Goal: Book appointment/travel/reservation

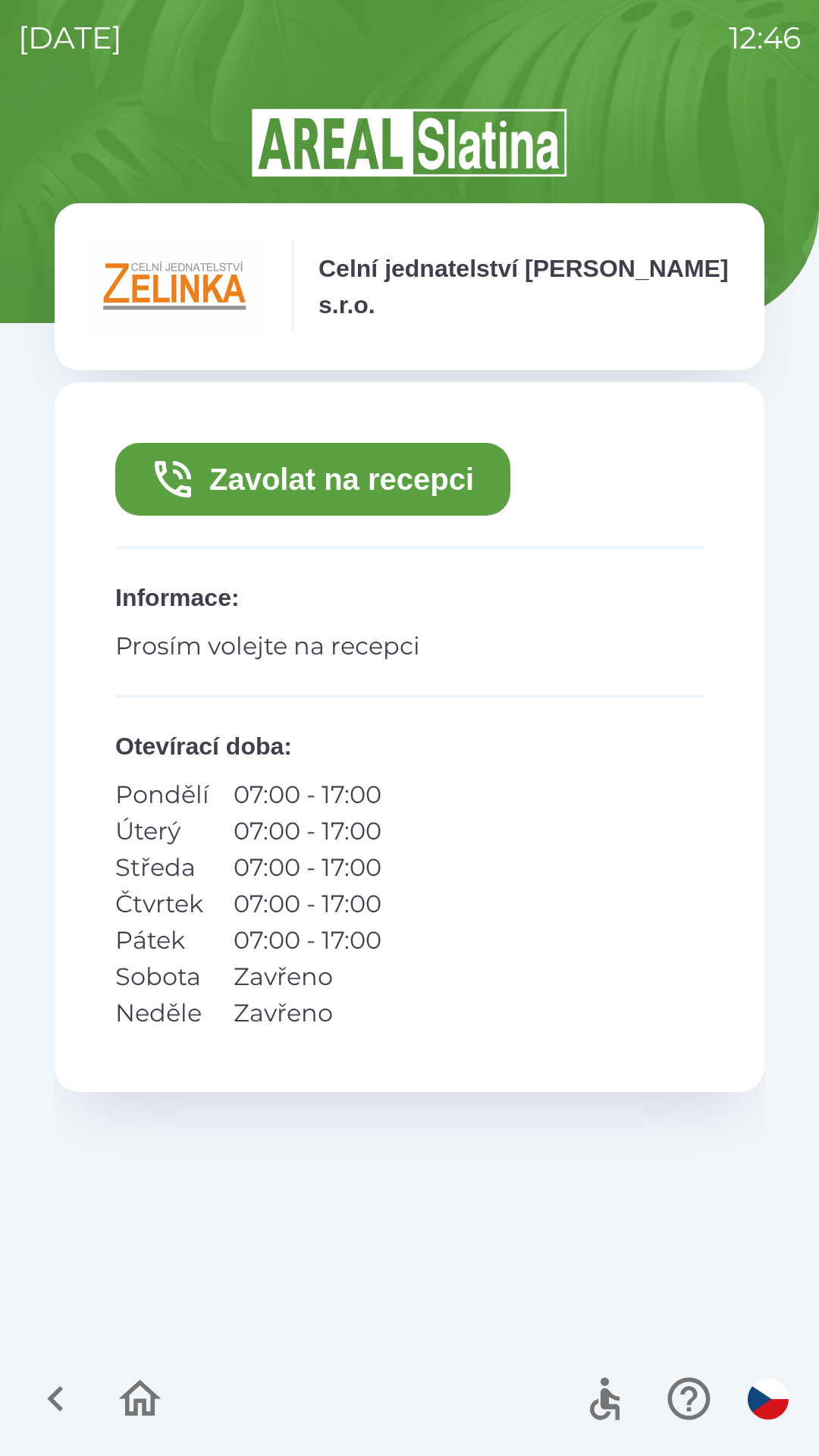
click at [335, 481] on button "Zavolat na recepci" at bounding box center [312, 479] width 395 height 73
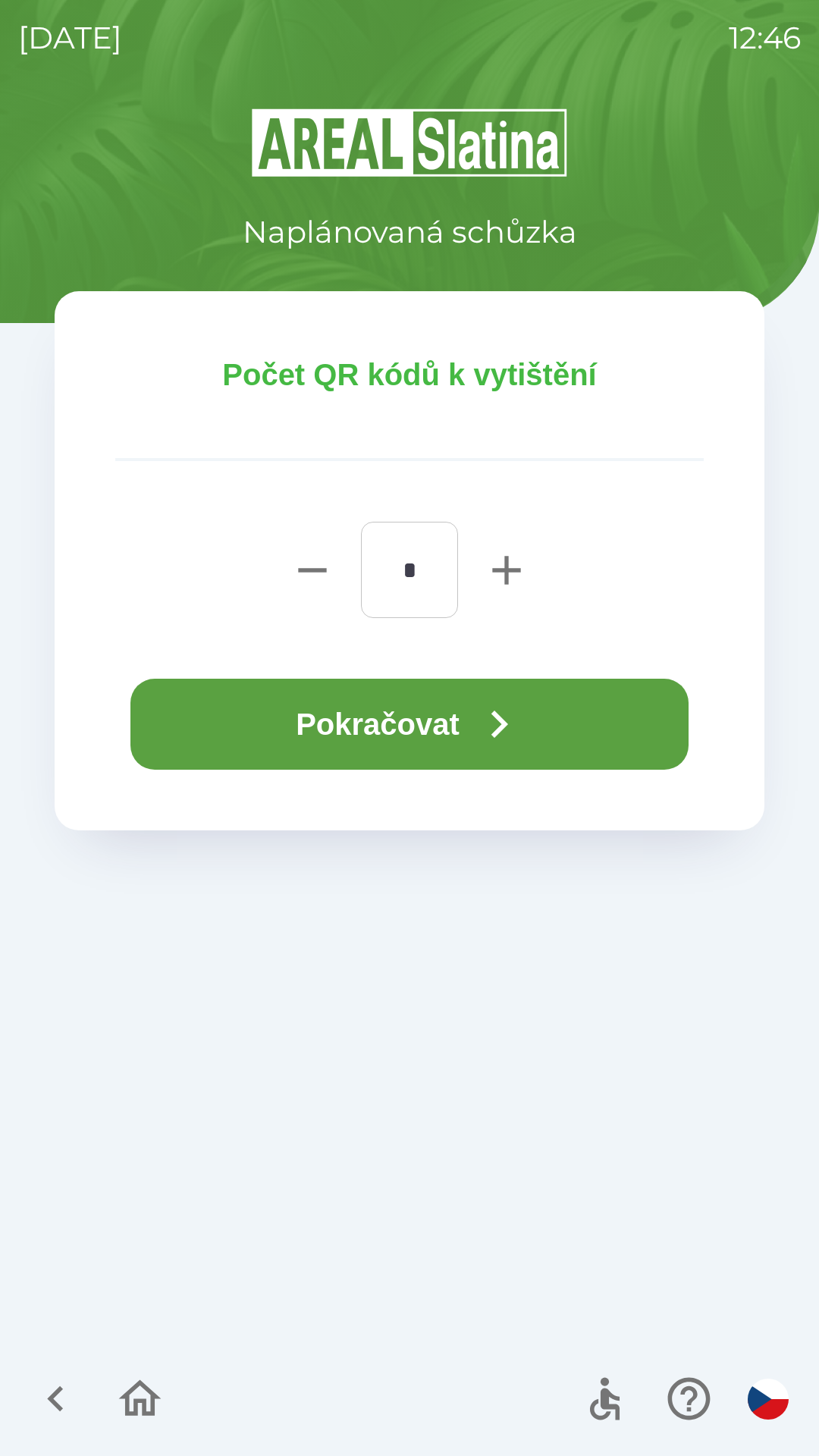
click at [398, 716] on button "Pokračovat" at bounding box center [410, 724] width 558 height 91
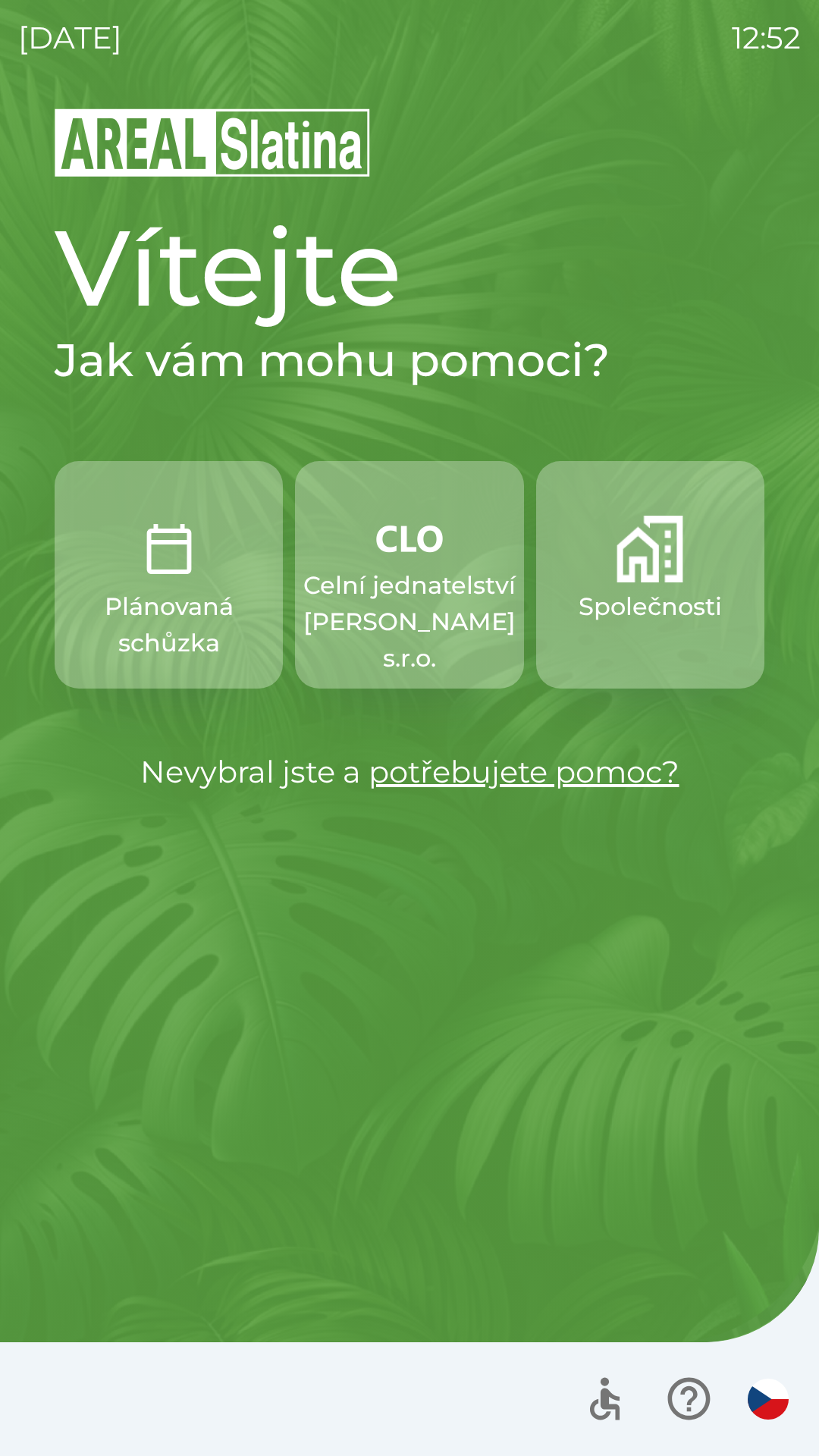
click at [645, 526] on img "button" at bounding box center [650, 549] width 67 height 67
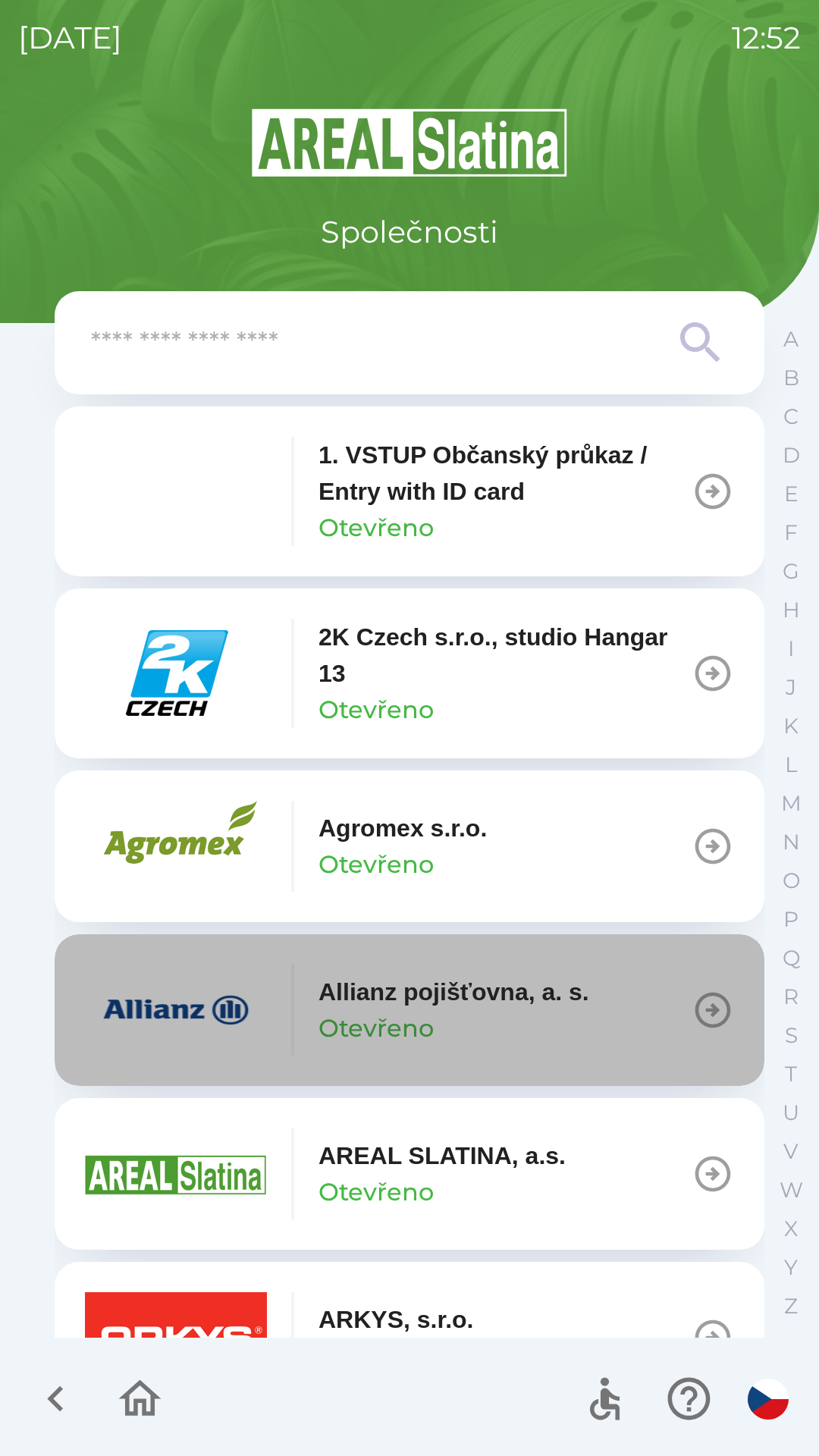
click at [680, 1001] on button "Allianz pojišťovna, a. s. Otevřeno" at bounding box center [410, 1010] width 710 height 151
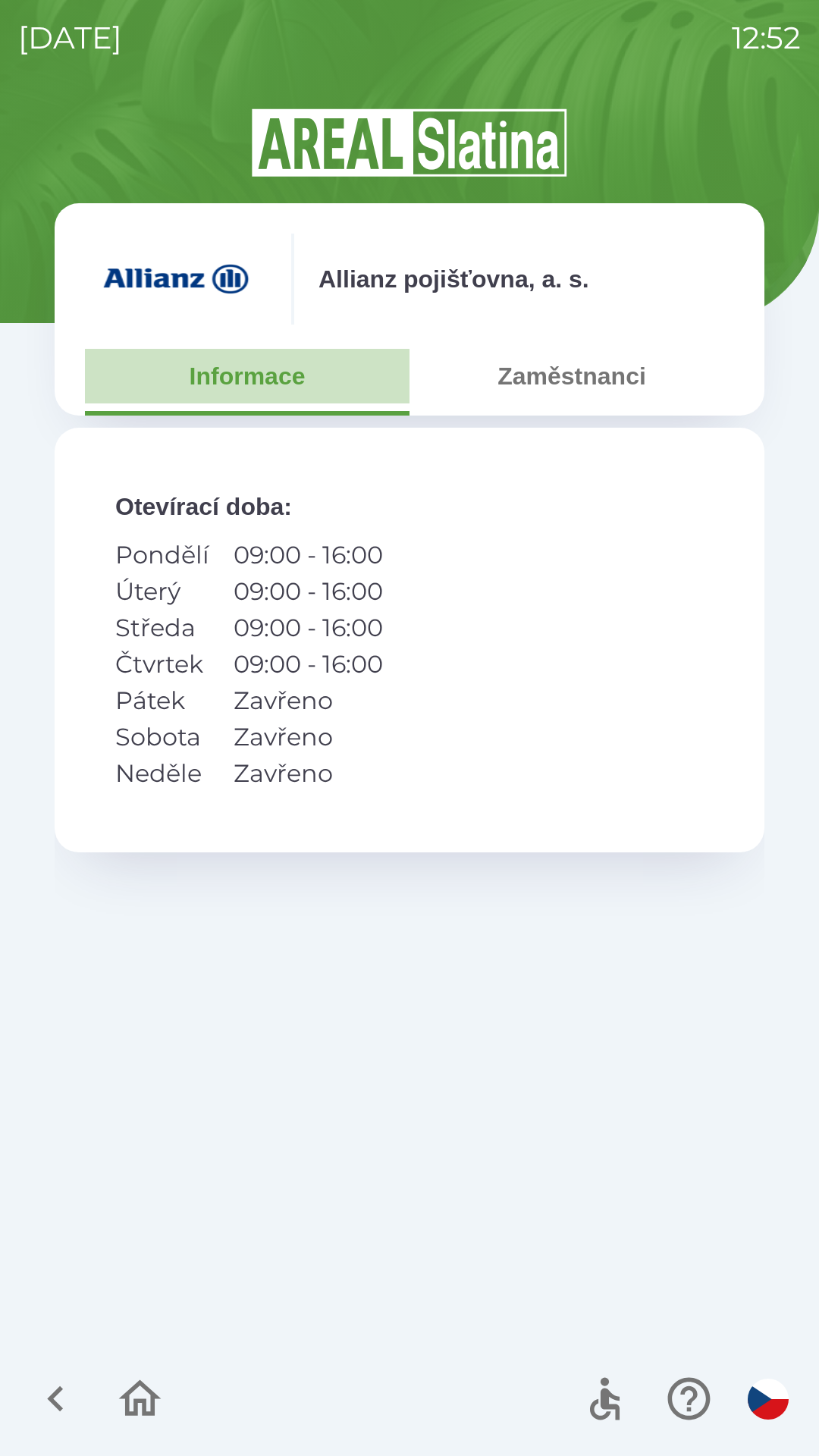
click at [227, 371] on button "Informace" at bounding box center [247, 376] width 325 height 55
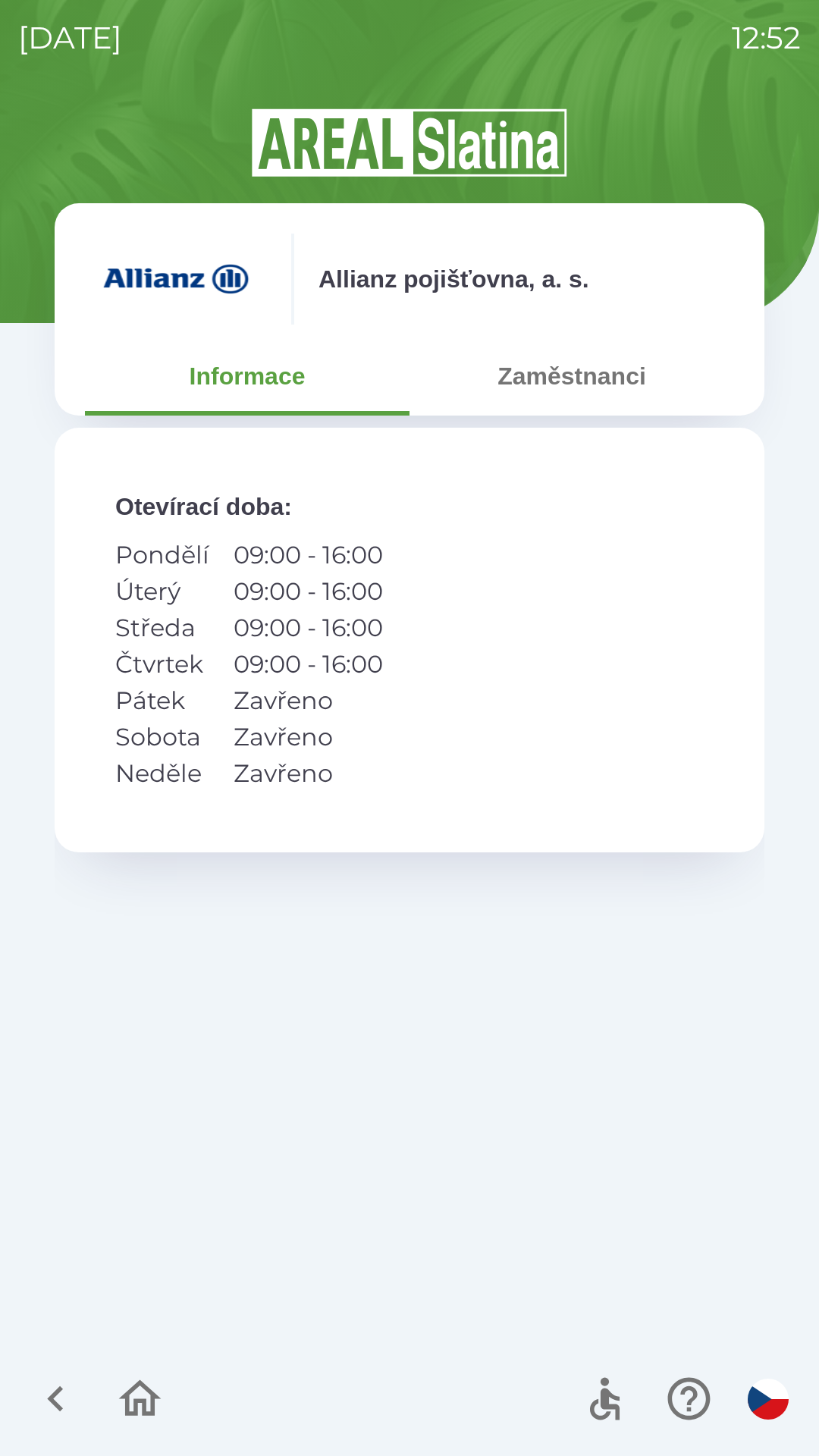
click at [538, 381] on button "Zaměstnanci" at bounding box center [572, 376] width 325 height 55
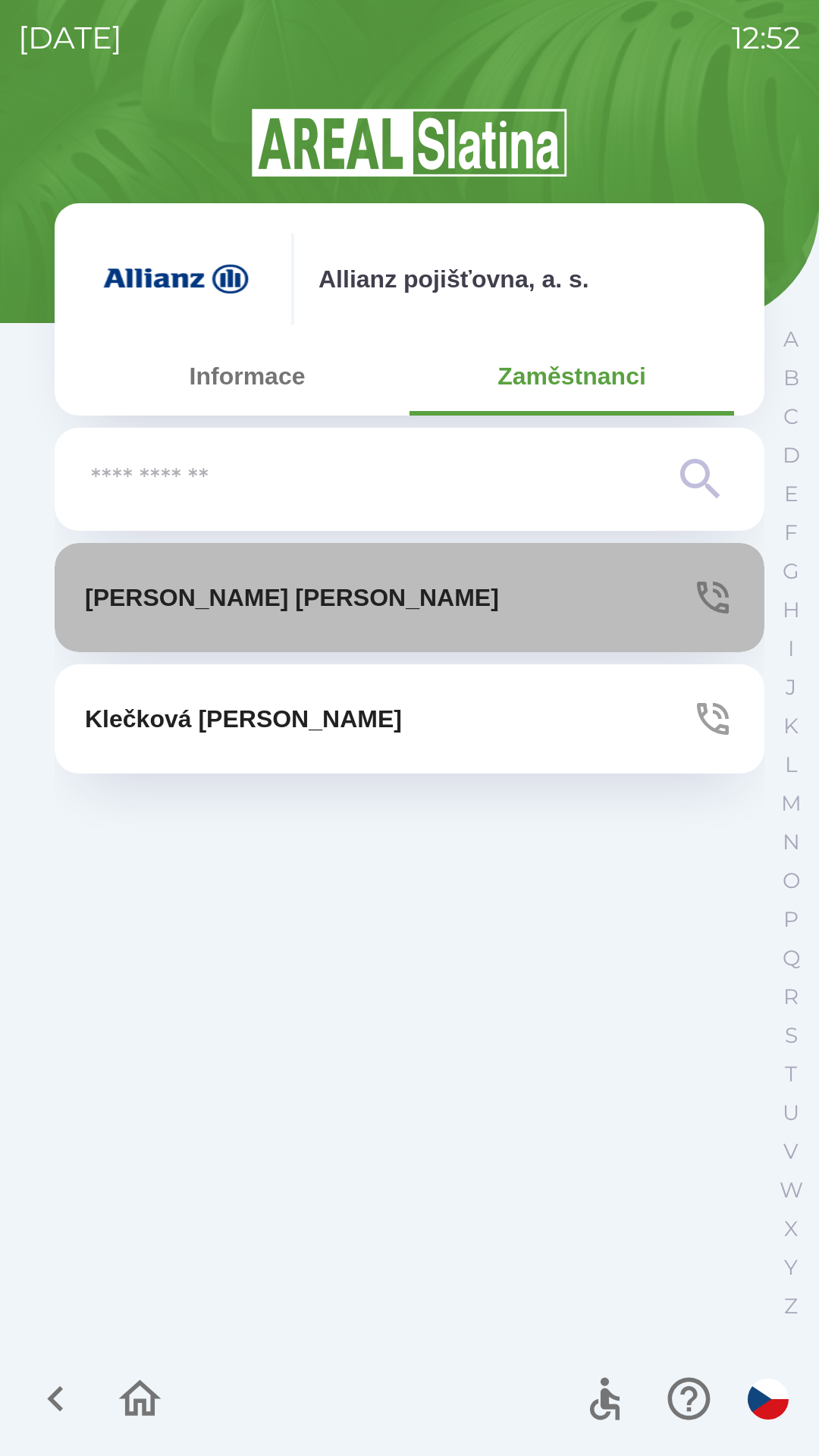
click at [187, 588] on p "[PERSON_NAME]" at bounding box center [293, 597] width 414 height 36
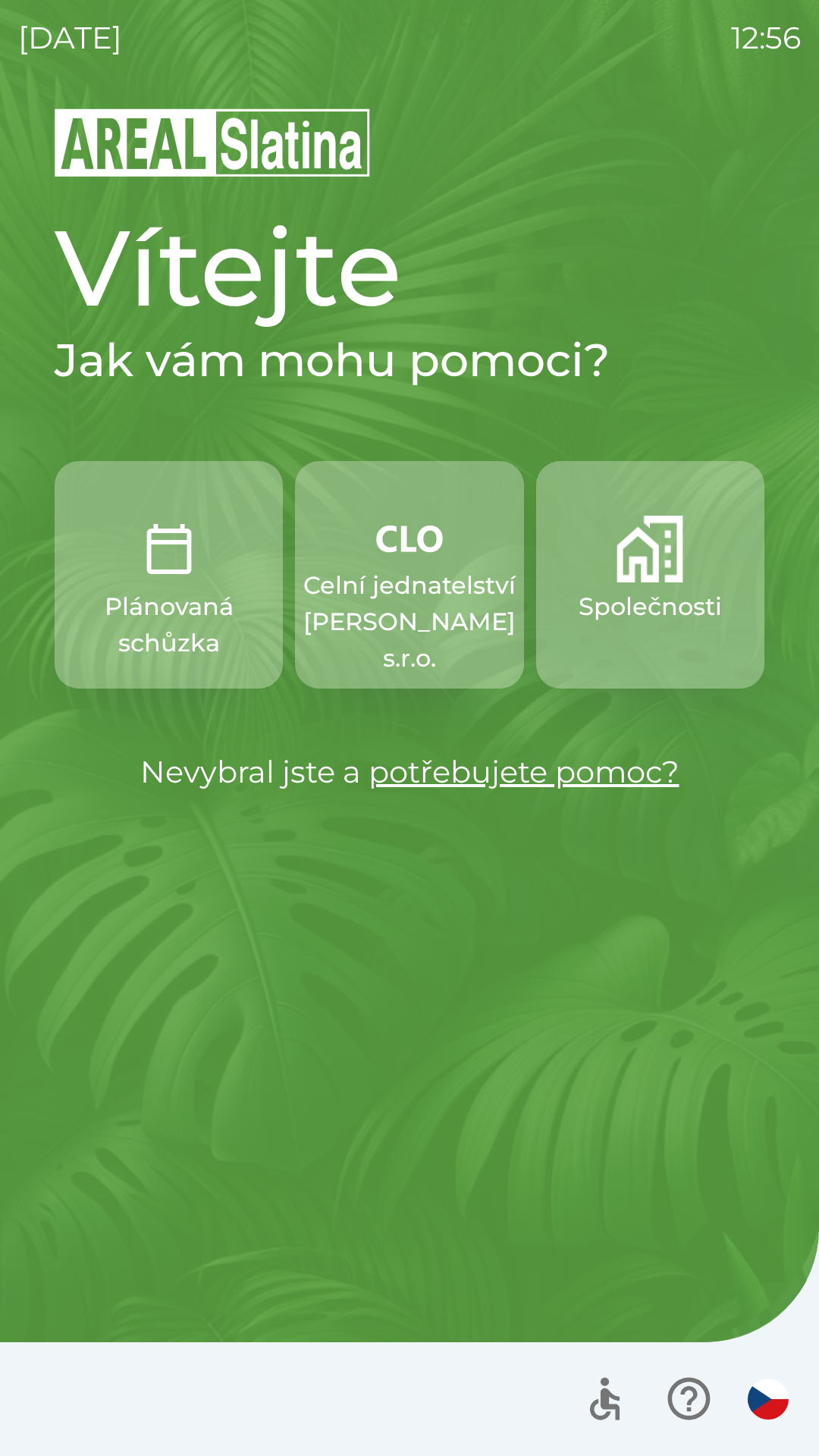
click at [379, 601] on p "Celní jednatelství [PERSON_NAME] s.r.o." at bounding box center [410, 621] width 212 height 109
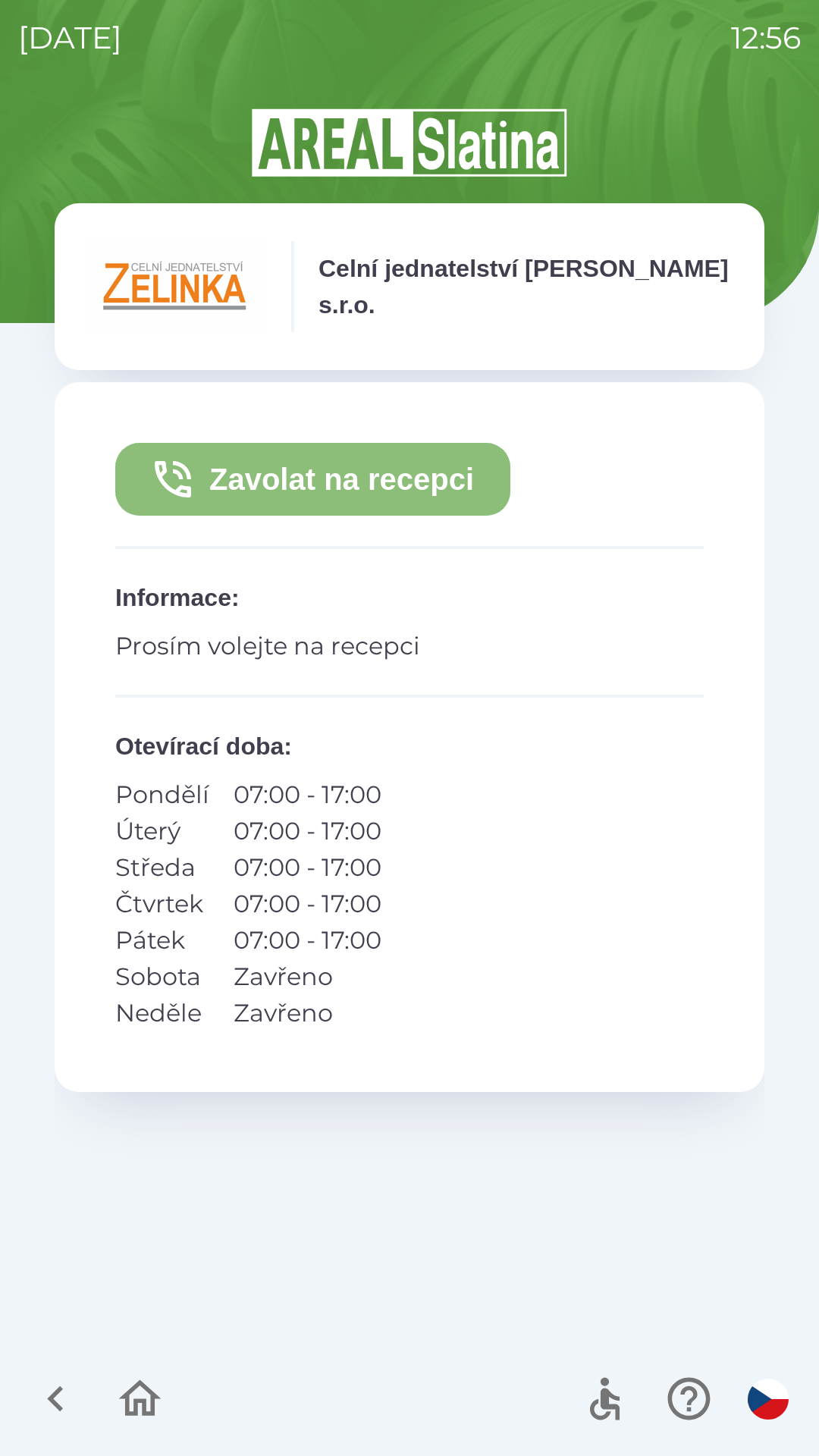
click at [394, 489] on button "Zavolat na recepci" at bounding box center [312, 479] width 395 height 73
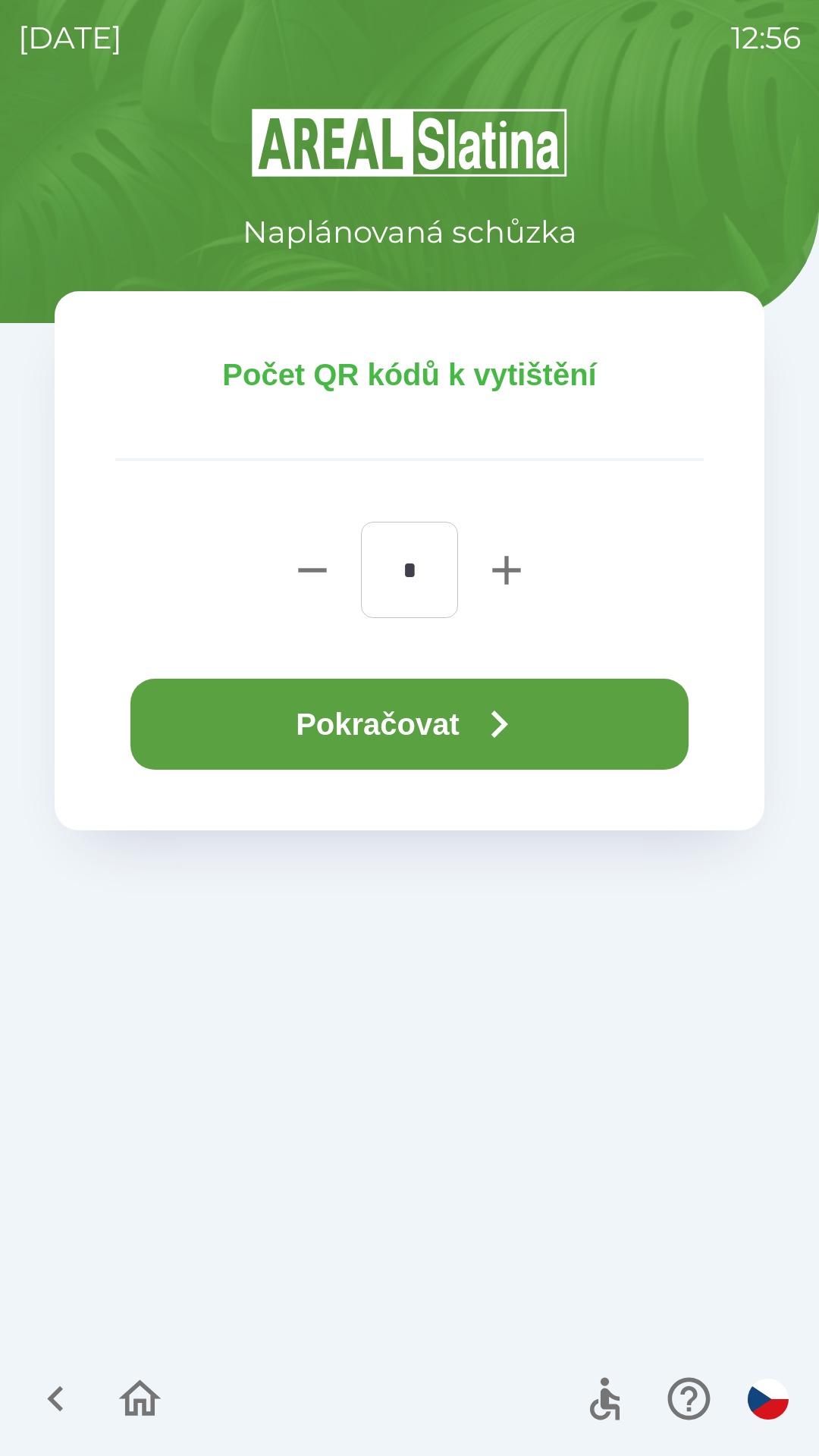
click at [440, 714] on button "Pokračovat" at bounding box center [410, 724] width 558 height 91
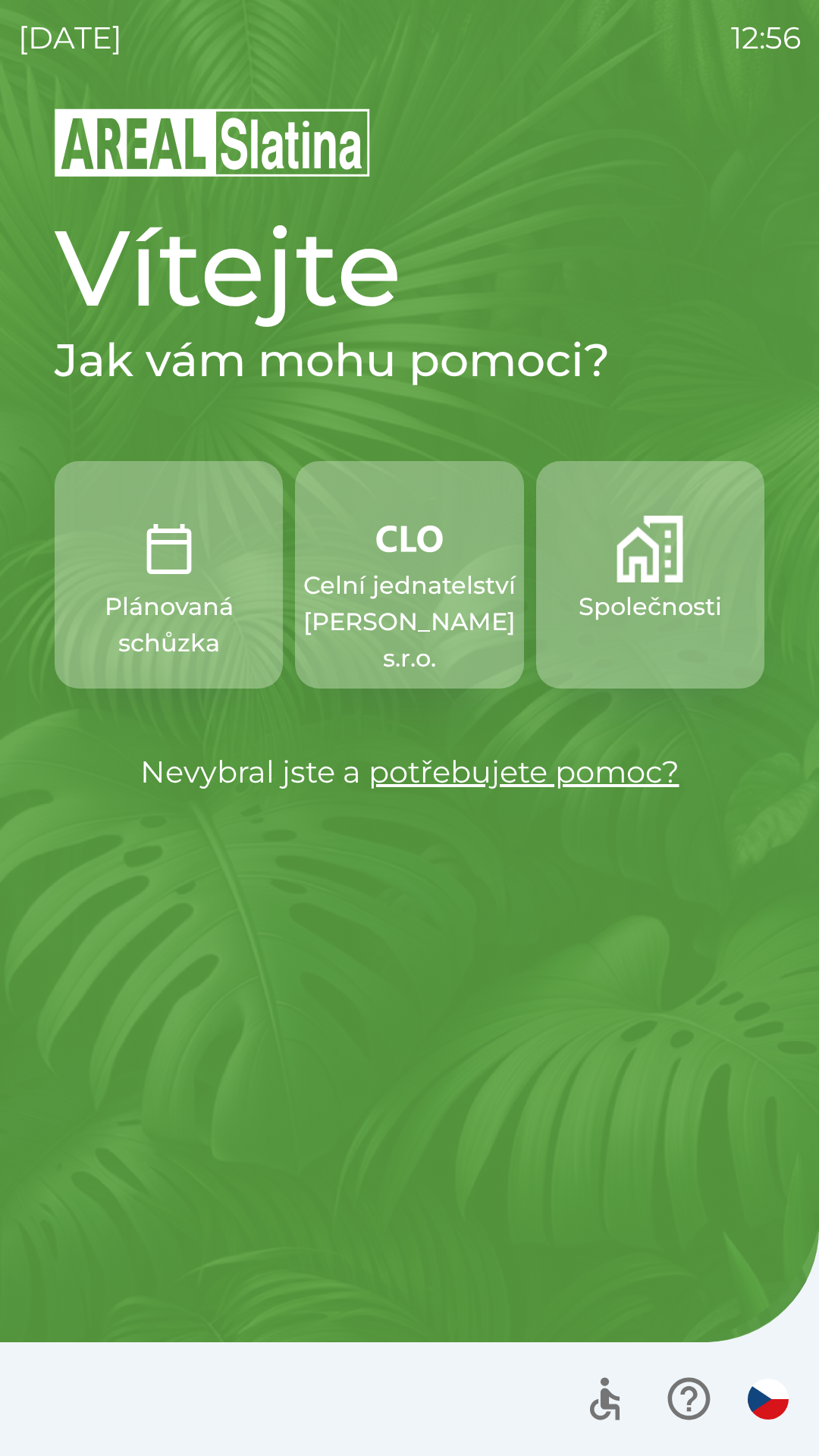
click at [662, 574] on img "button" at bounding box center [650, 549] width 67 height 67
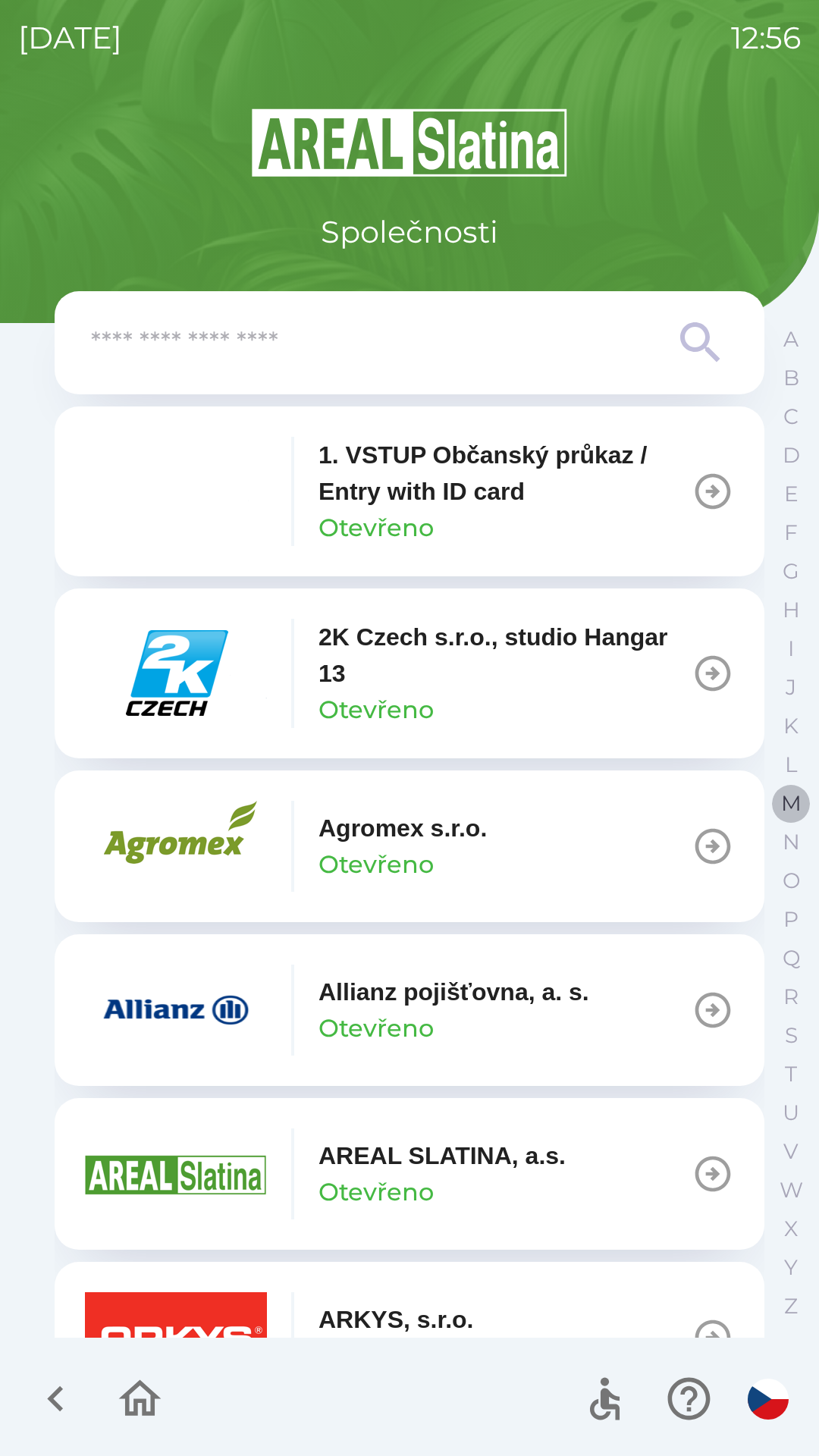
click at [788, 804] on p "M" at bounding box center [792, 803] width 21 height 27
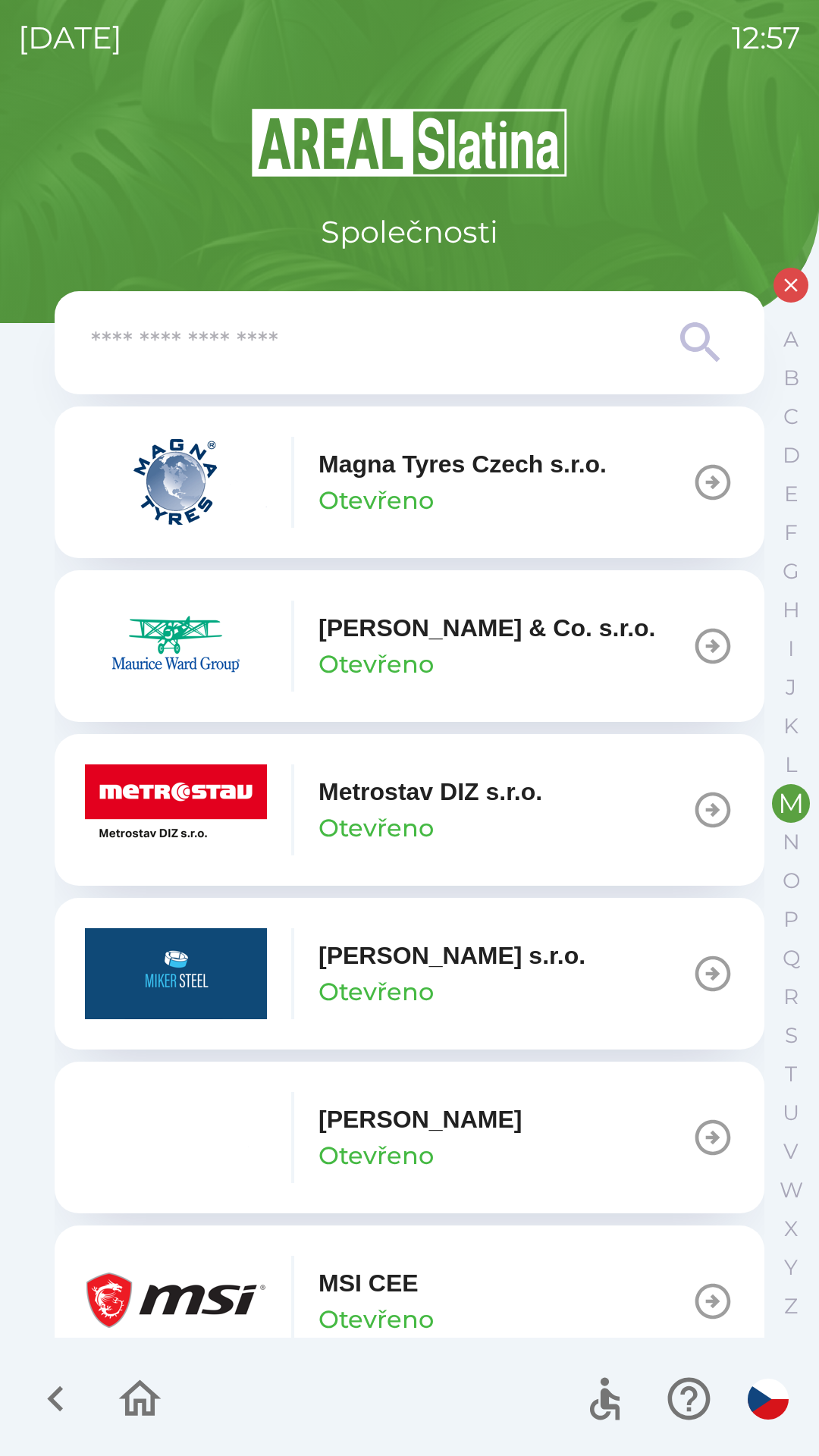
click at [458, 808] on p "Metrostav DIZ s.r.o." at bounding box center [430, 791] width 224 height 36
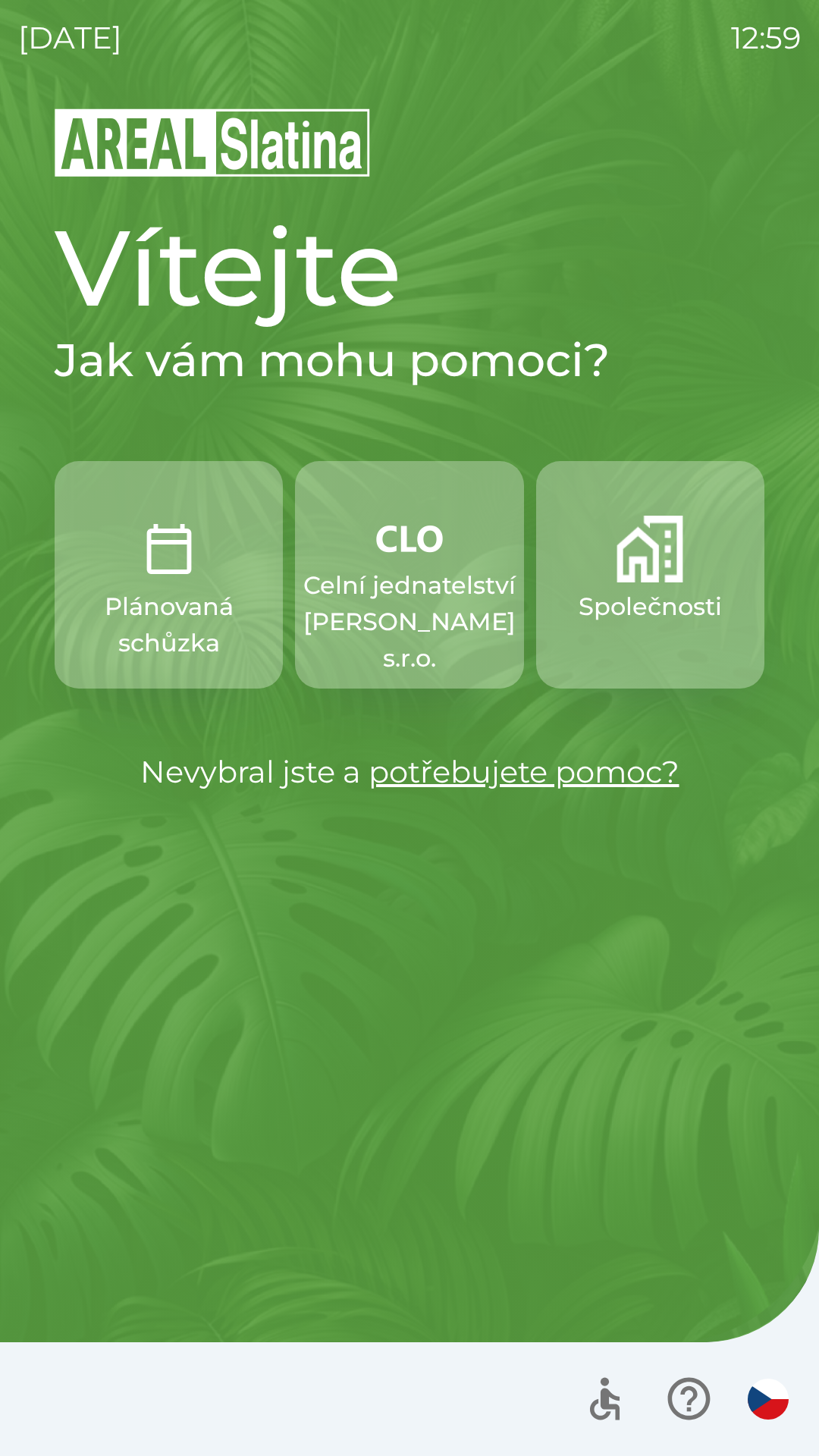
click at [640, 559] on img "button" at bounding box center [650, 549] width 67 height 67
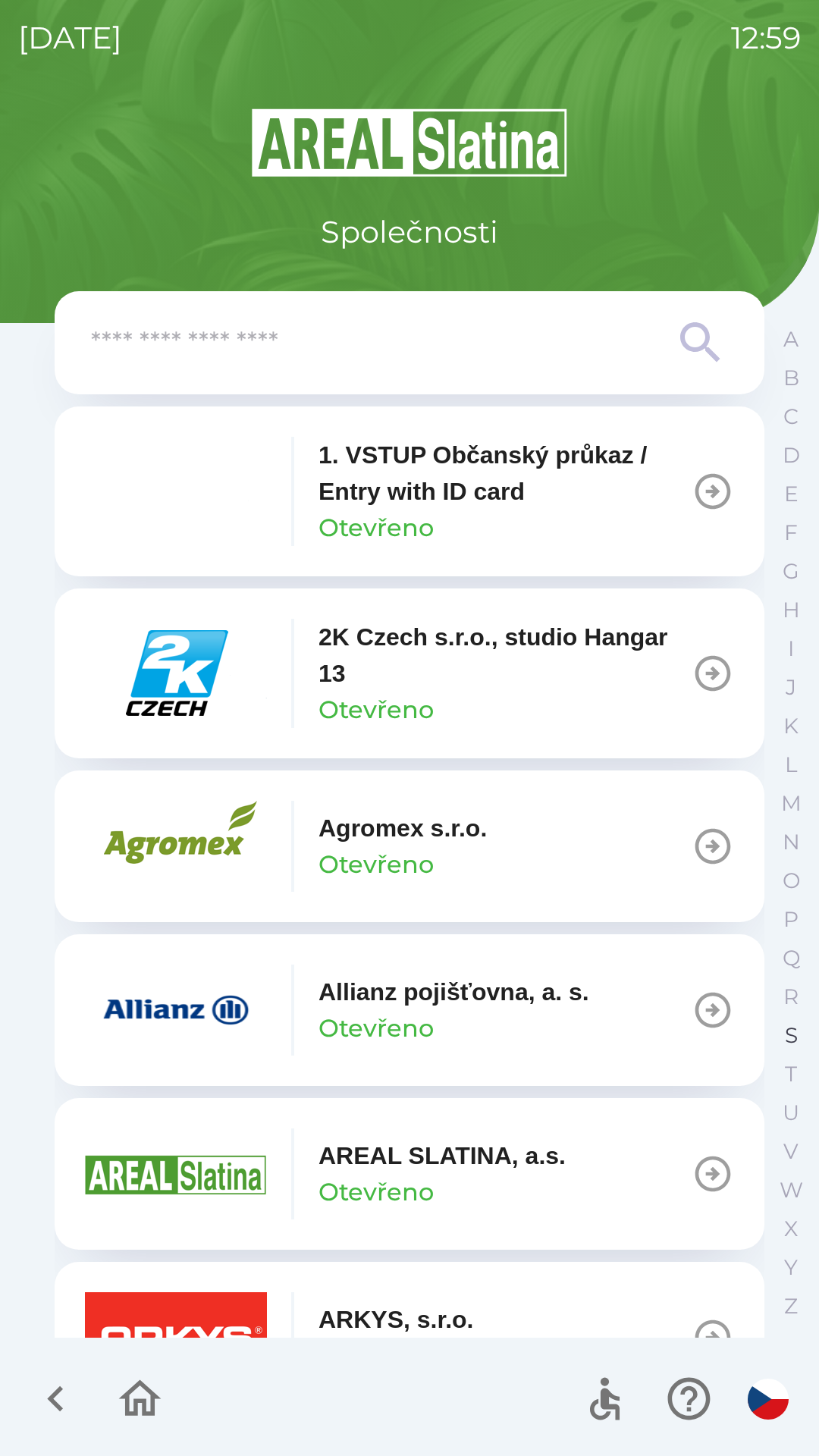
click at [782, 1021] on button "S" at bounding box center [791, 1035] width 38 height 38
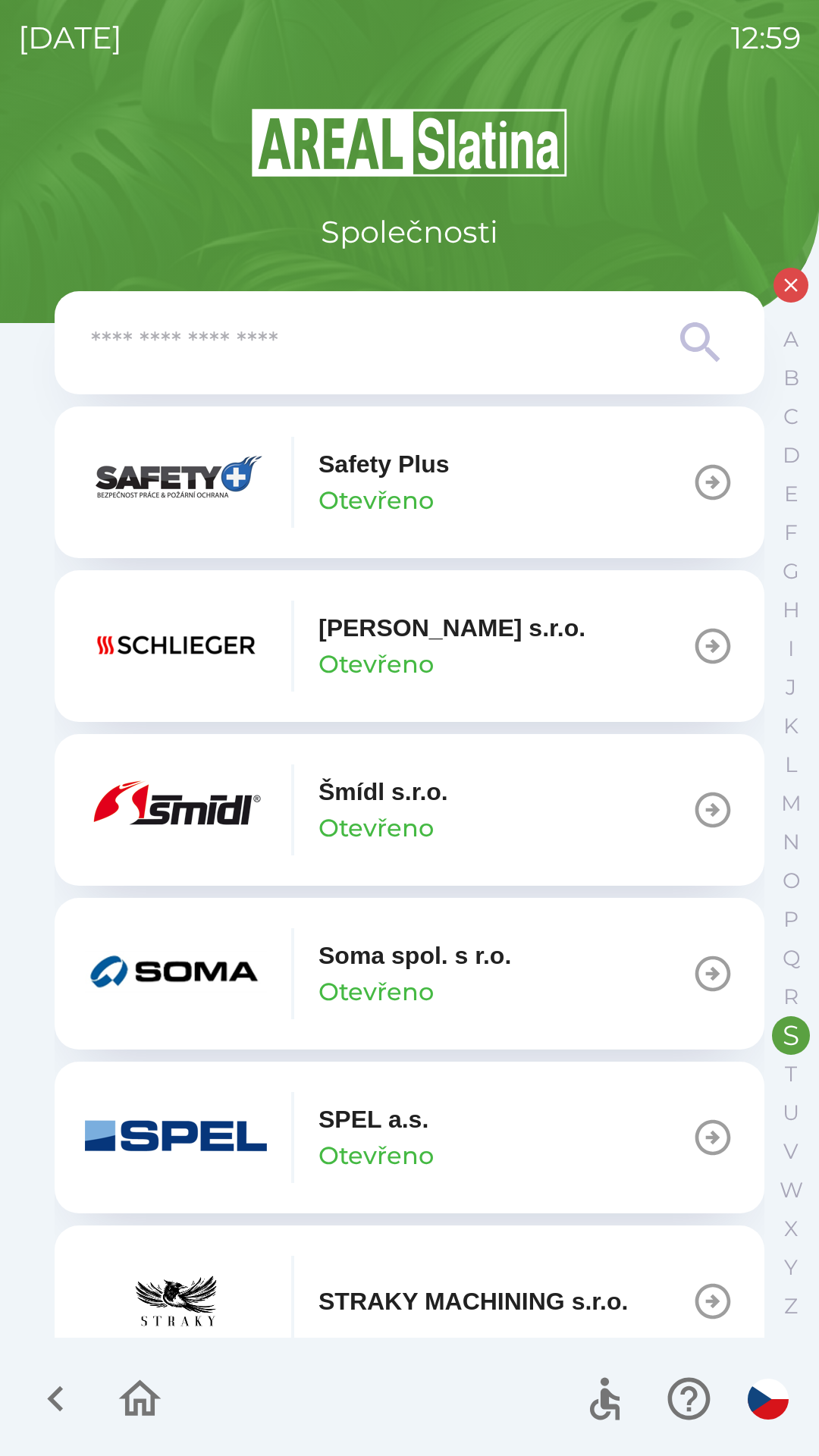
scroll to position [203, 0]
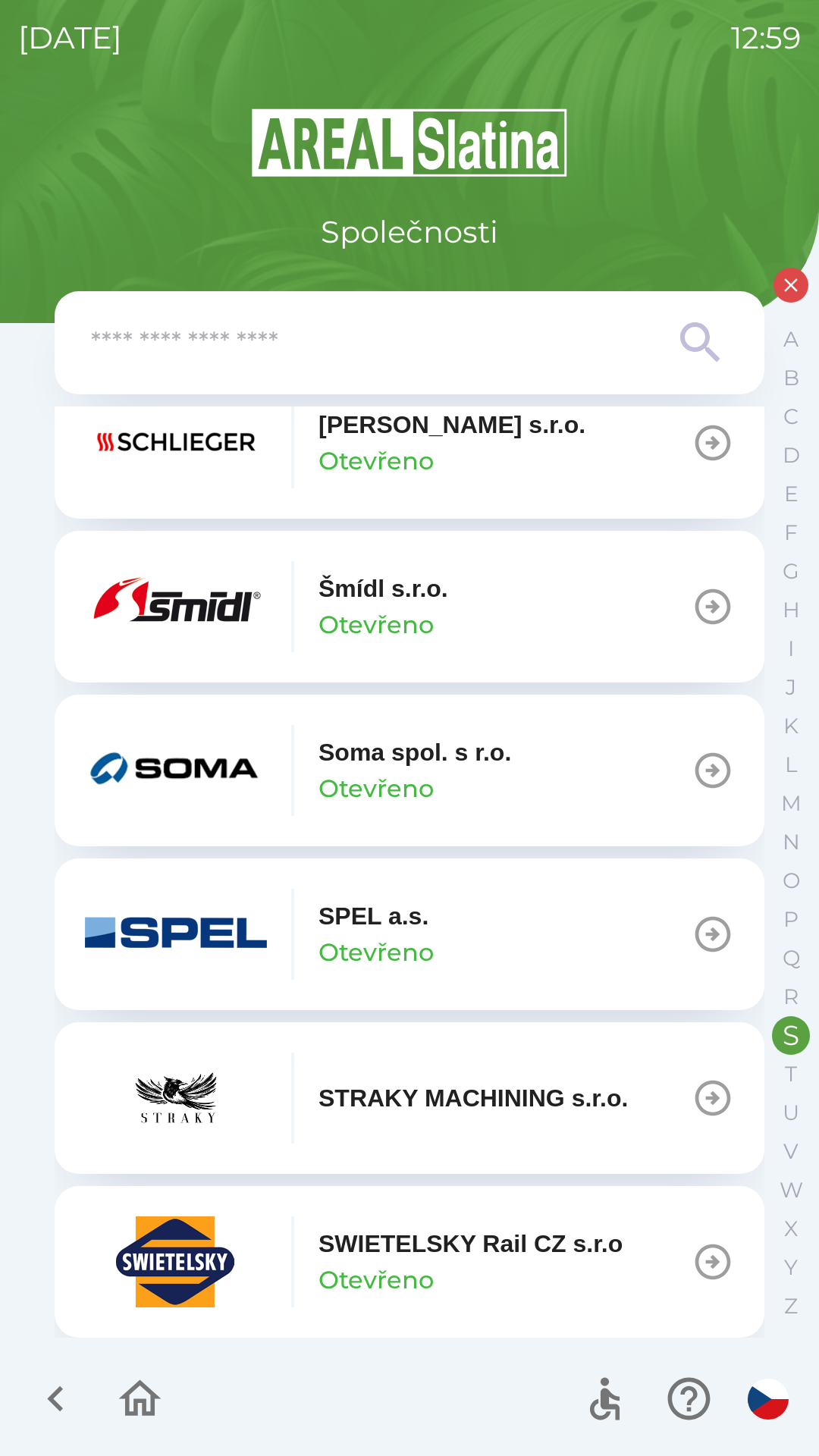
click at [478, 1253] on p "SWIETELSKY Rail CZ s.r.o" at bounding box center [470, 1243] width 304 height 36
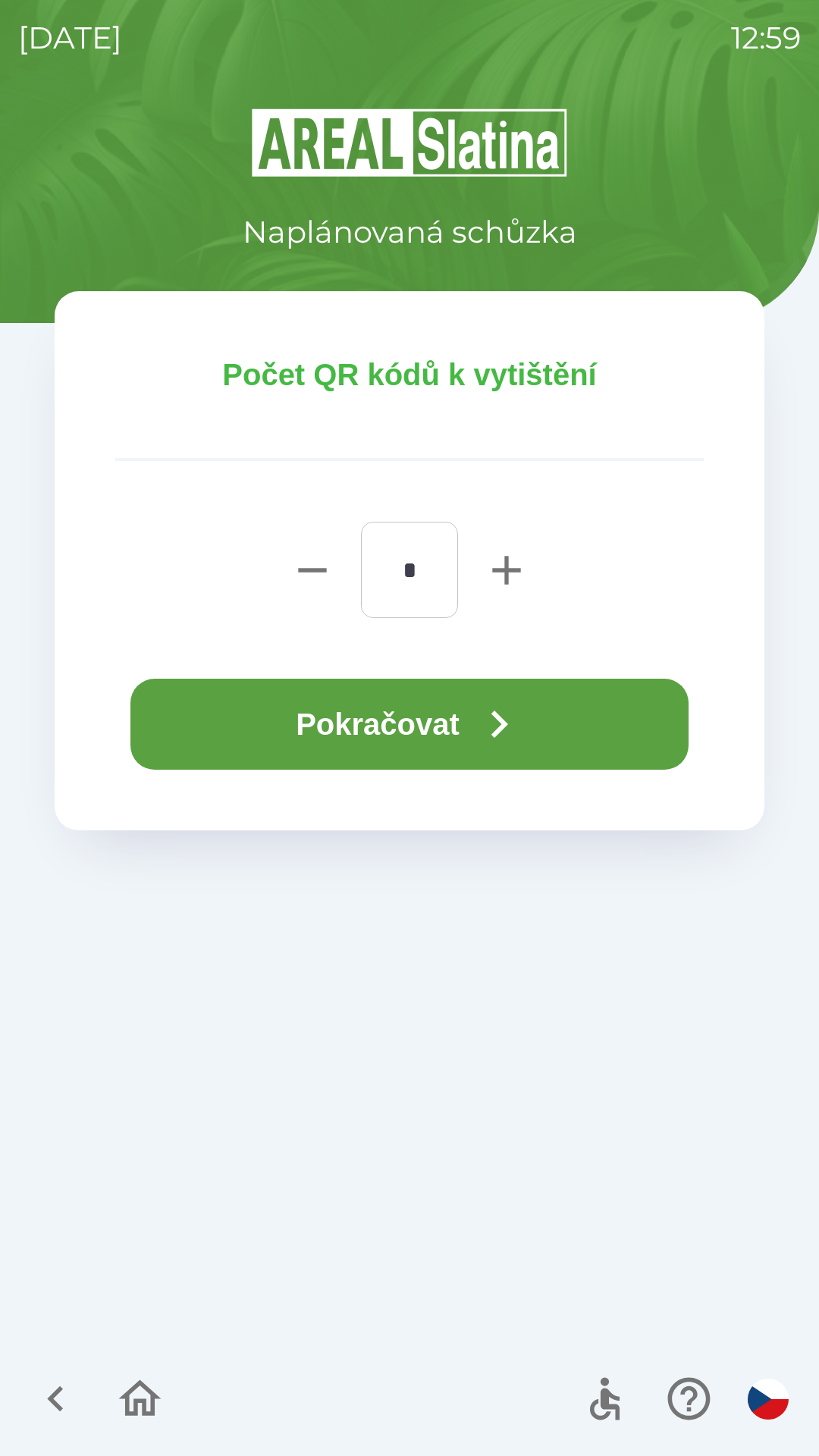
click at [416, 701] on button "Pokračovat" at bounding box center [410, 724] width 558 height 91
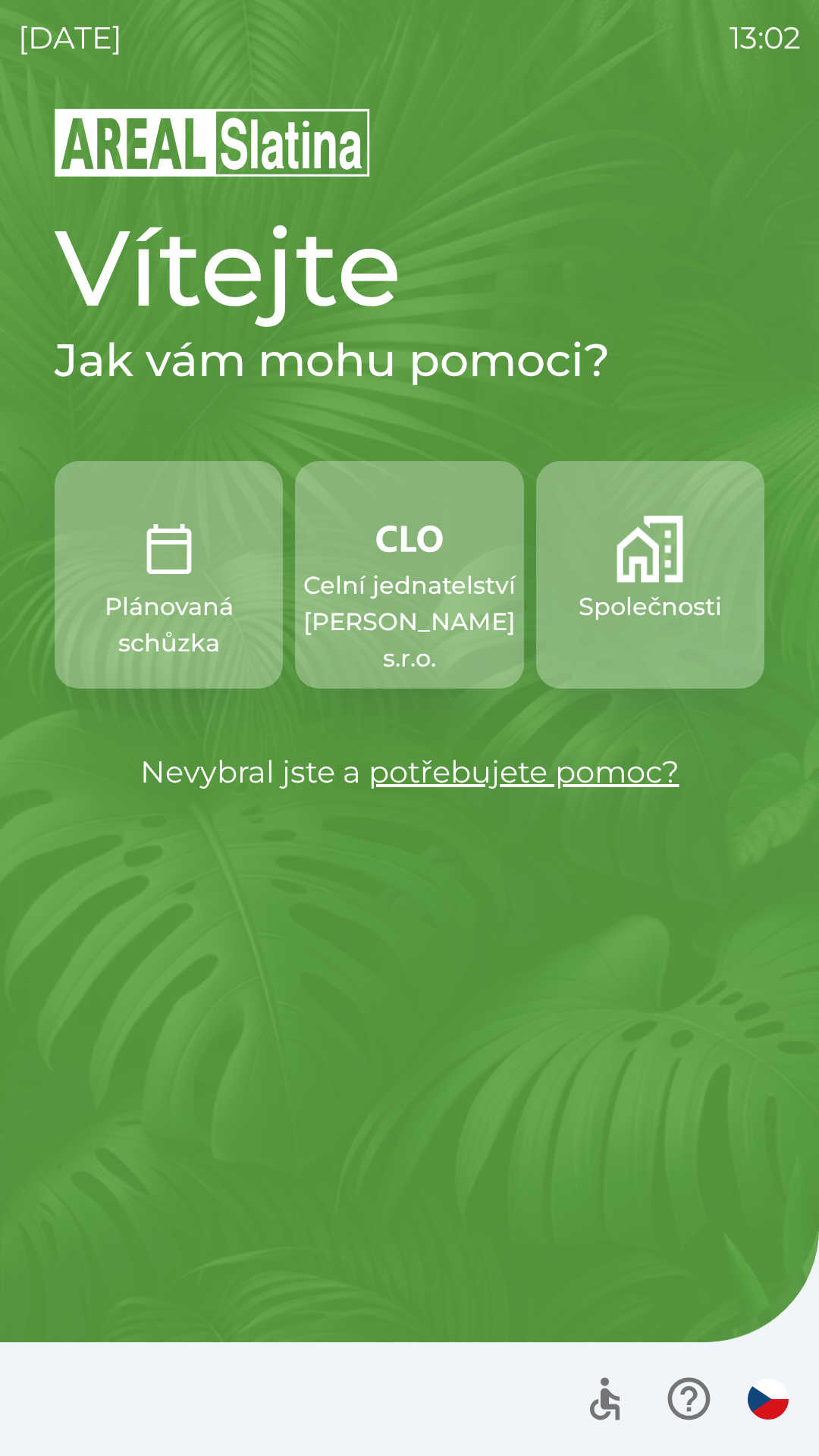
click at [228, 566] on button "Plánovaná schůzka" at bounding box center [169, 575] width 228 height 228
click at [634, 568] on img "button" at bounding box center [650, 549] width 67 height 67
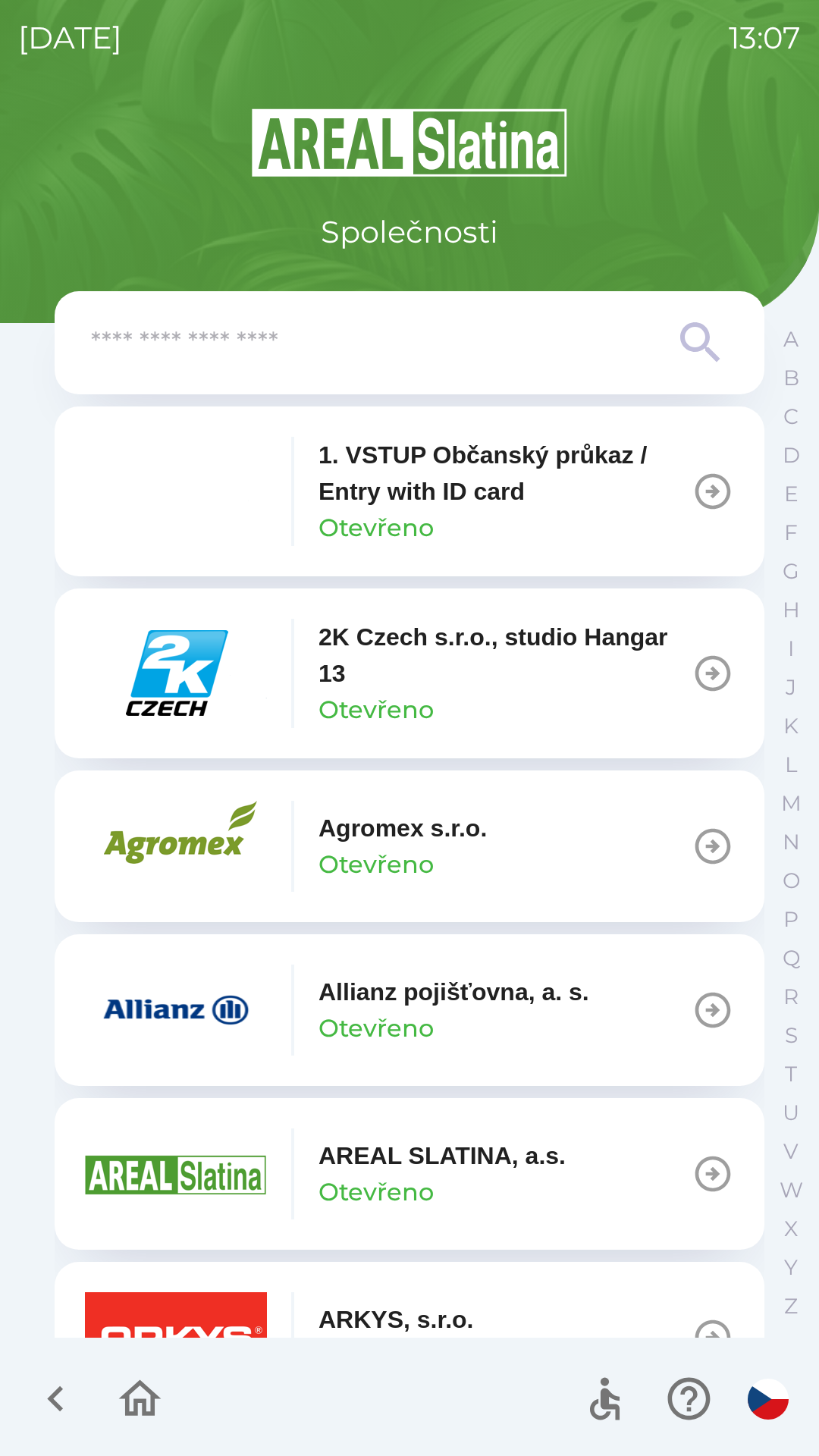
click at [566, 328] on input "text" at bounding box center [379, 343] width 576 height 41
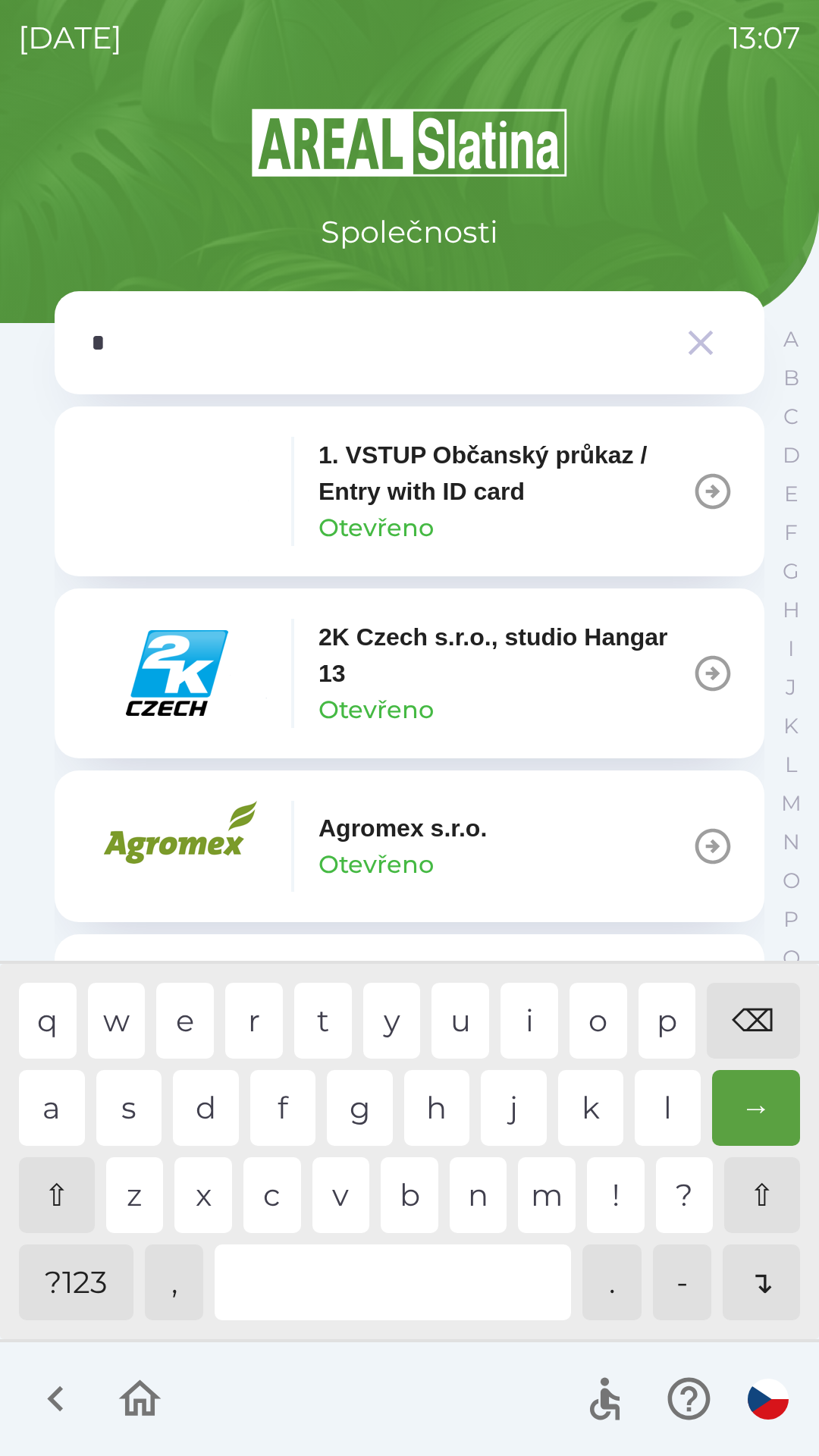
click at [588, 1009] on div "o" at bounding box center [598, 1020] width 58 height 76
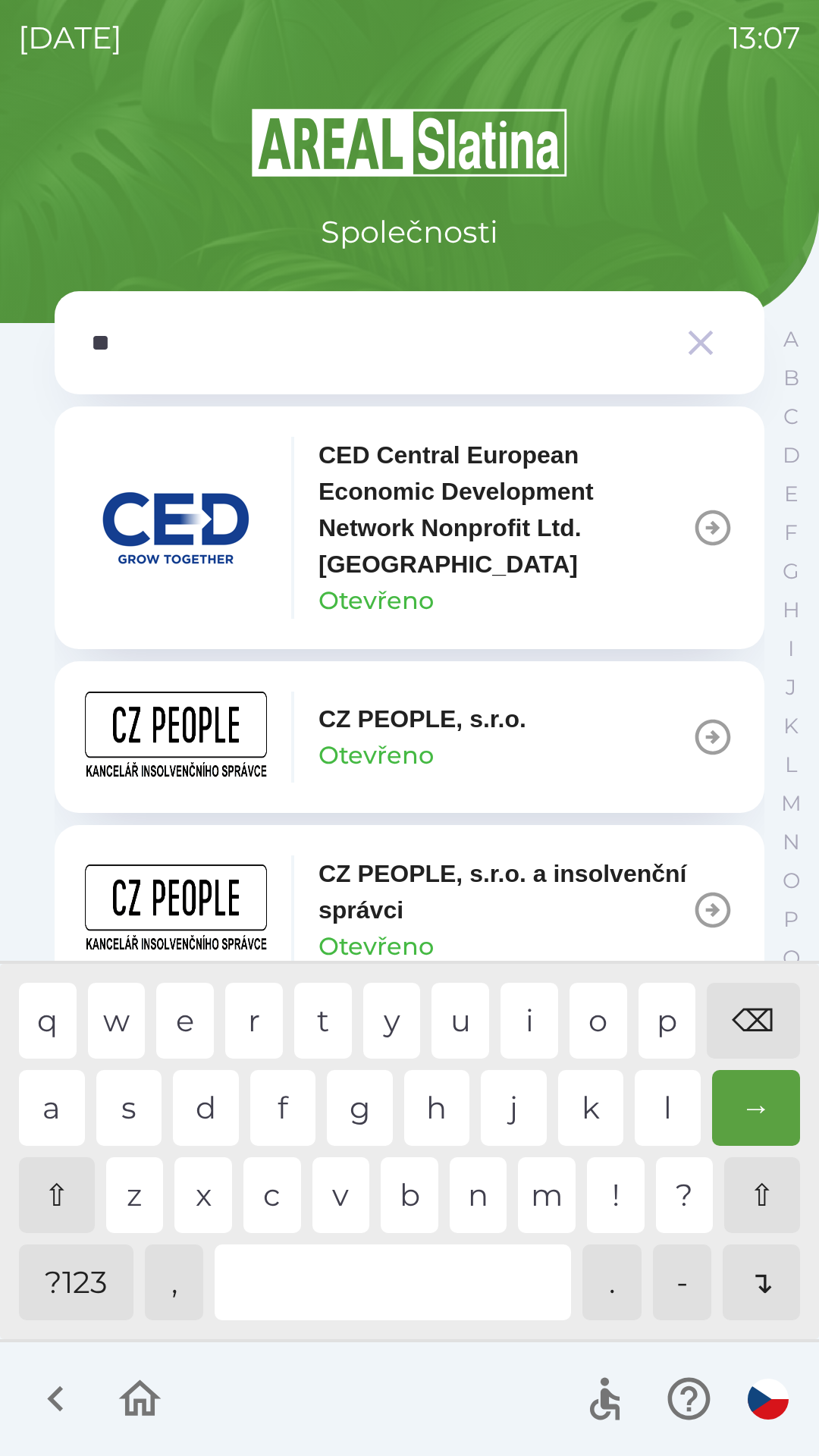
click at [641, 1009] on div "p" at bounding box center [667, 1020] width 58 height 76
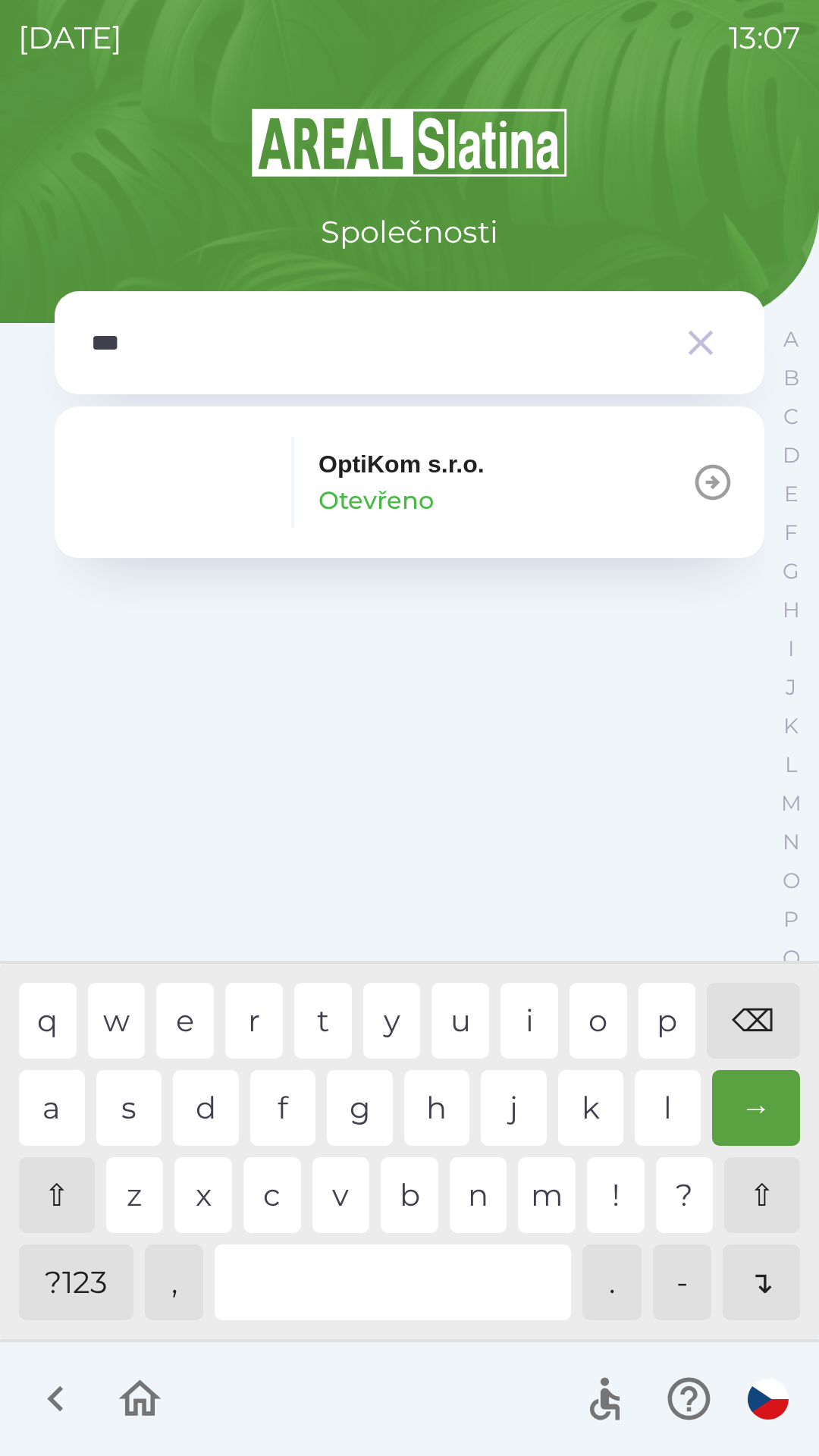
click at [317, 1007] on div "t" at bounding box center [323, 1020] width 58 height 76
type input "****"
click at [383, 468] on p "OptiKom s.r.o." at bounding box center [401, 463] width 166 height 36
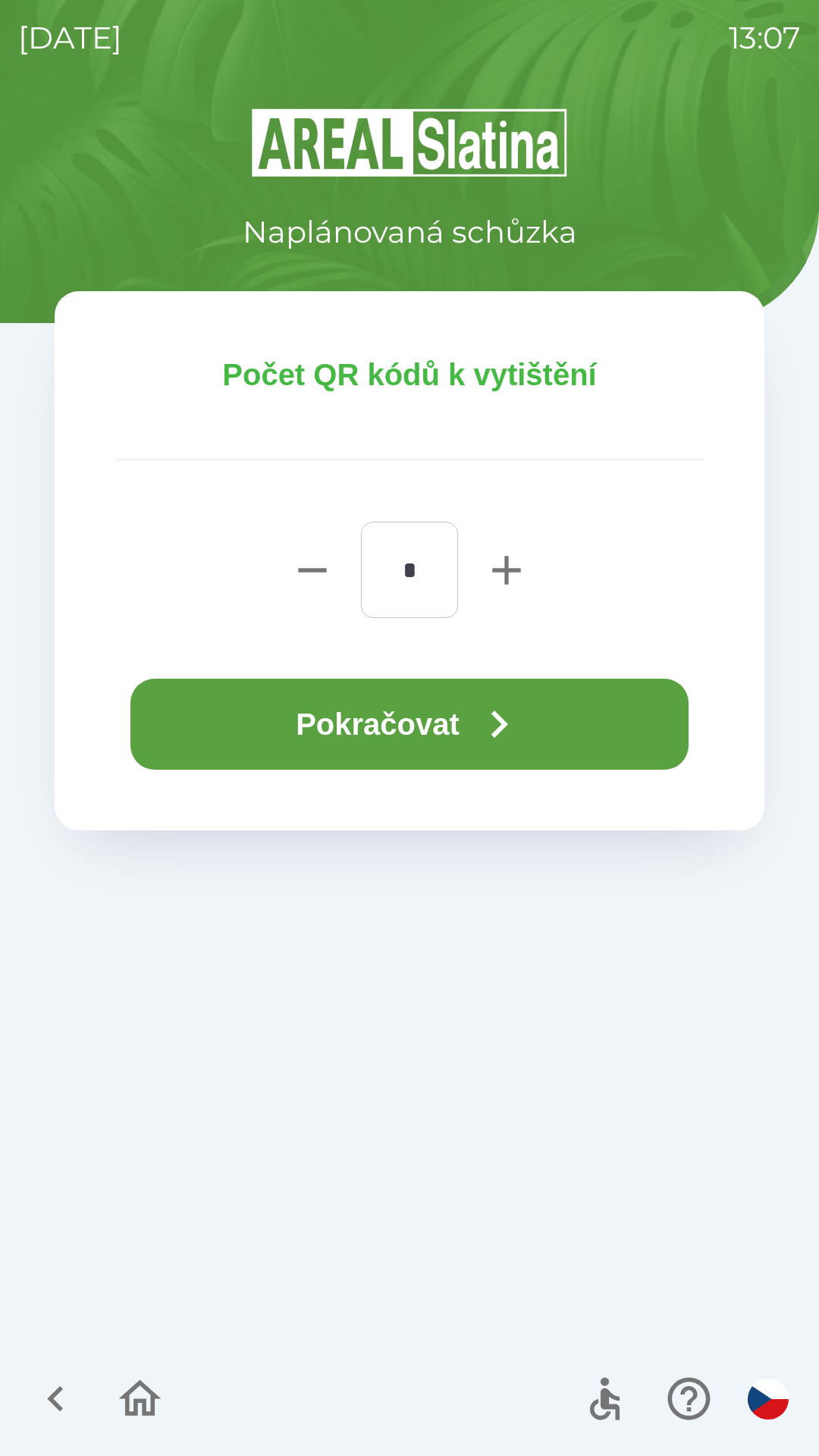
click at [425, 724] on button "Pokračovat" at bounding box center [410, 724] width 558 height 91
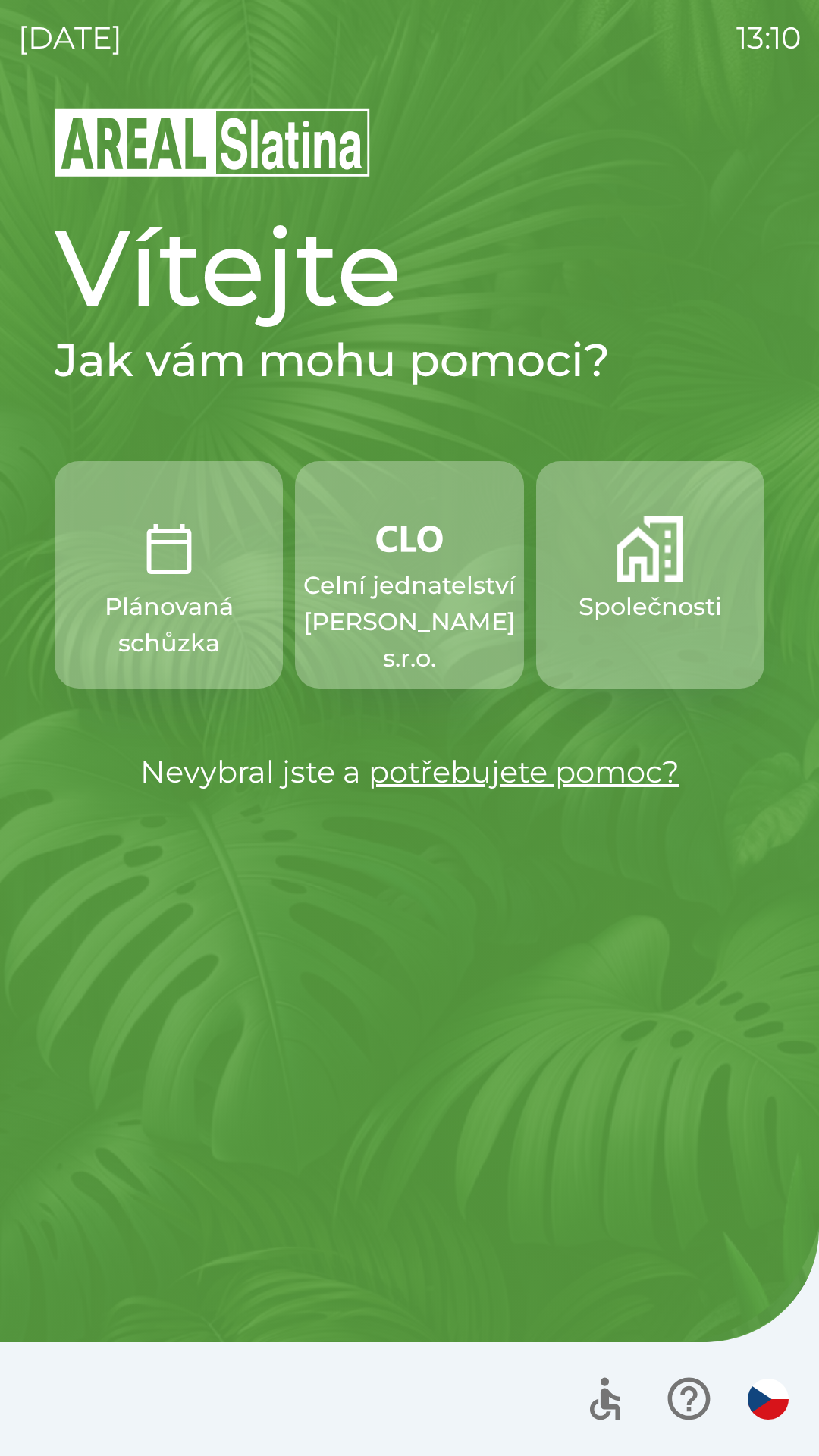
click at [387, 582] on p "Celní jednatelství [PERSON_NAME] s.r.o." at bounding box center [410, 621] width 212 height 109
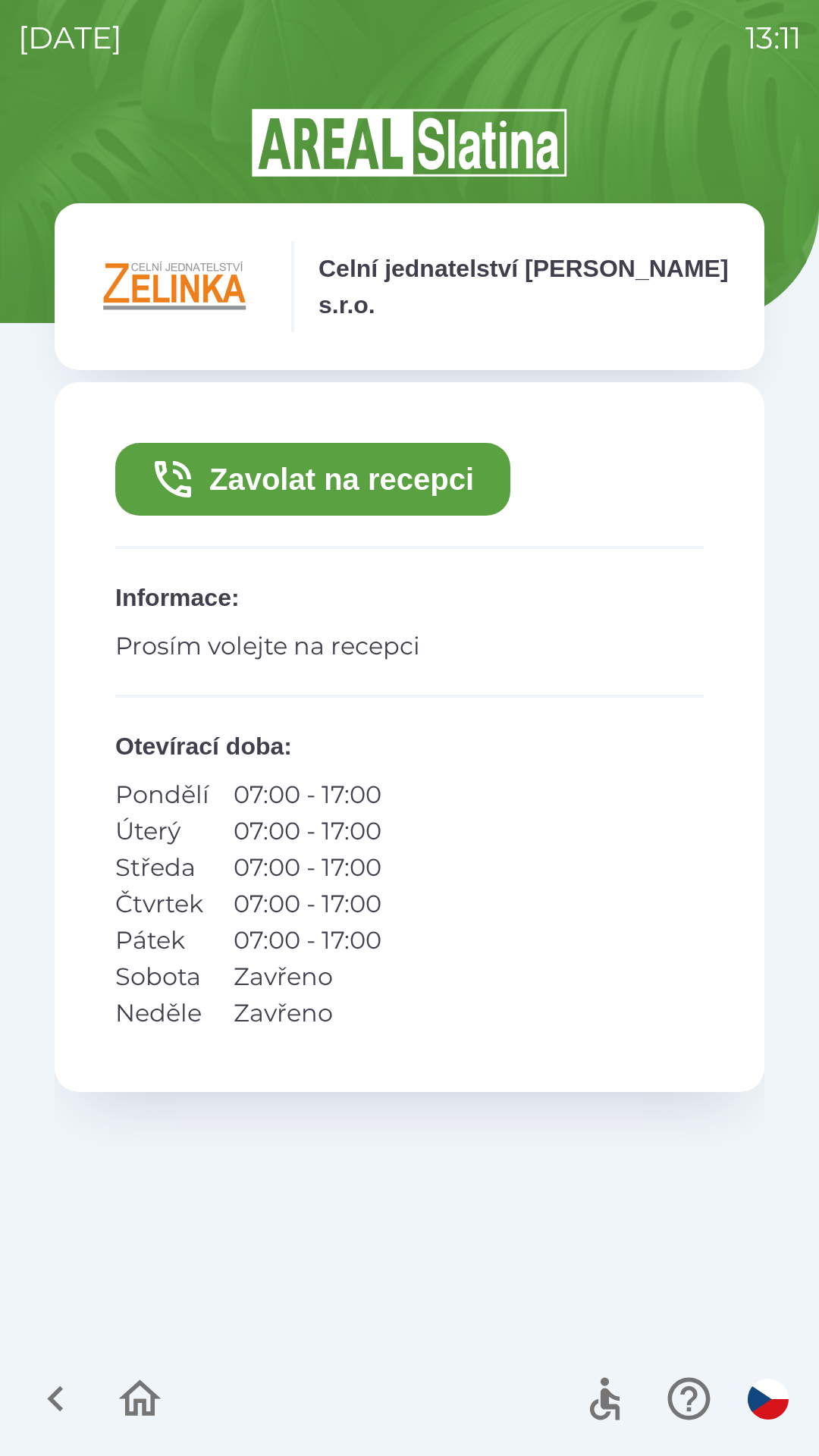
click at [349, 477] on button "Zavolat na recepci" at bounding box center [312, 479] width 395 height 73
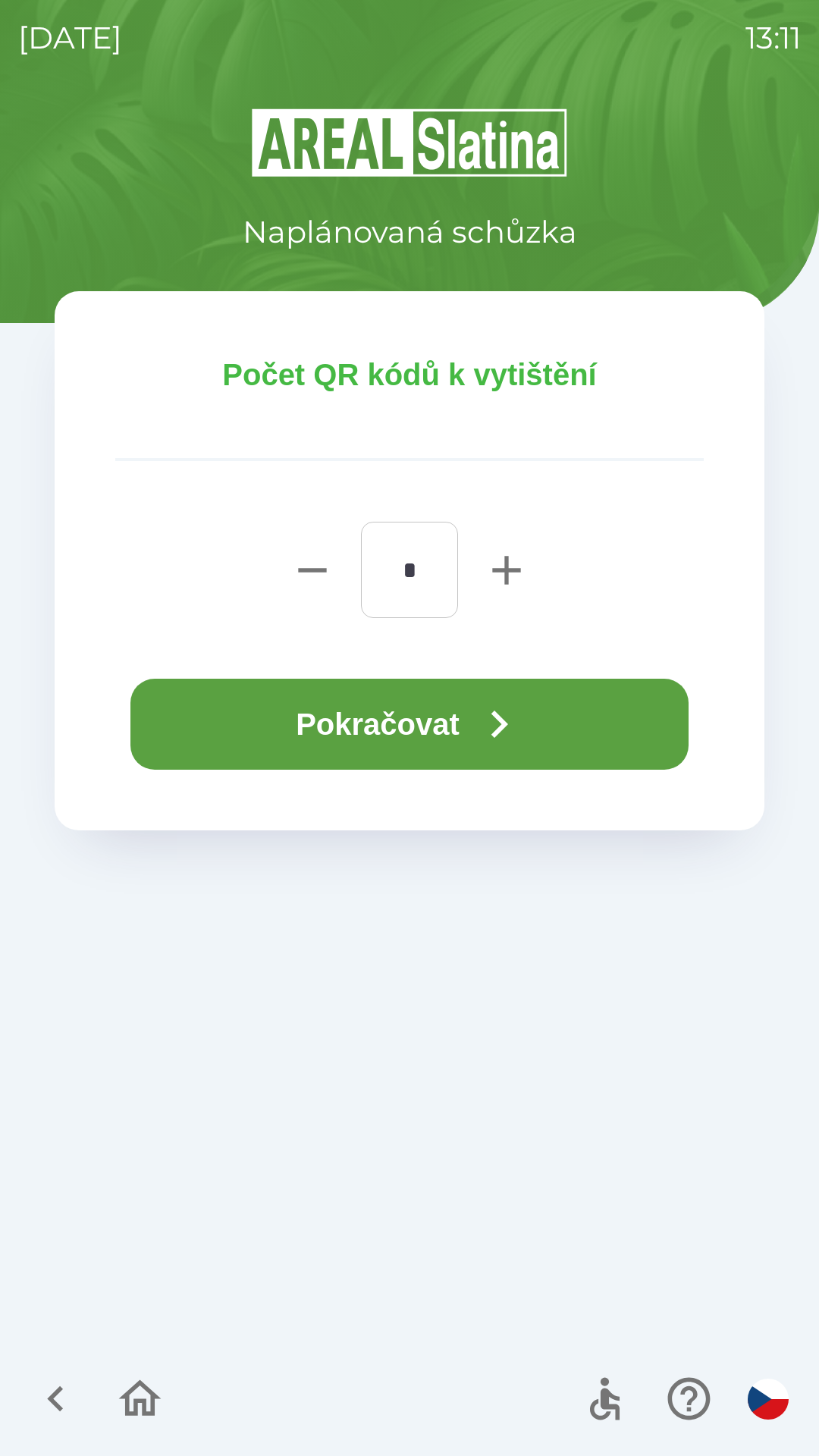
click at [431, 730] on button "Pokračovat" at bounding box center [410, 724] width 558 height 91
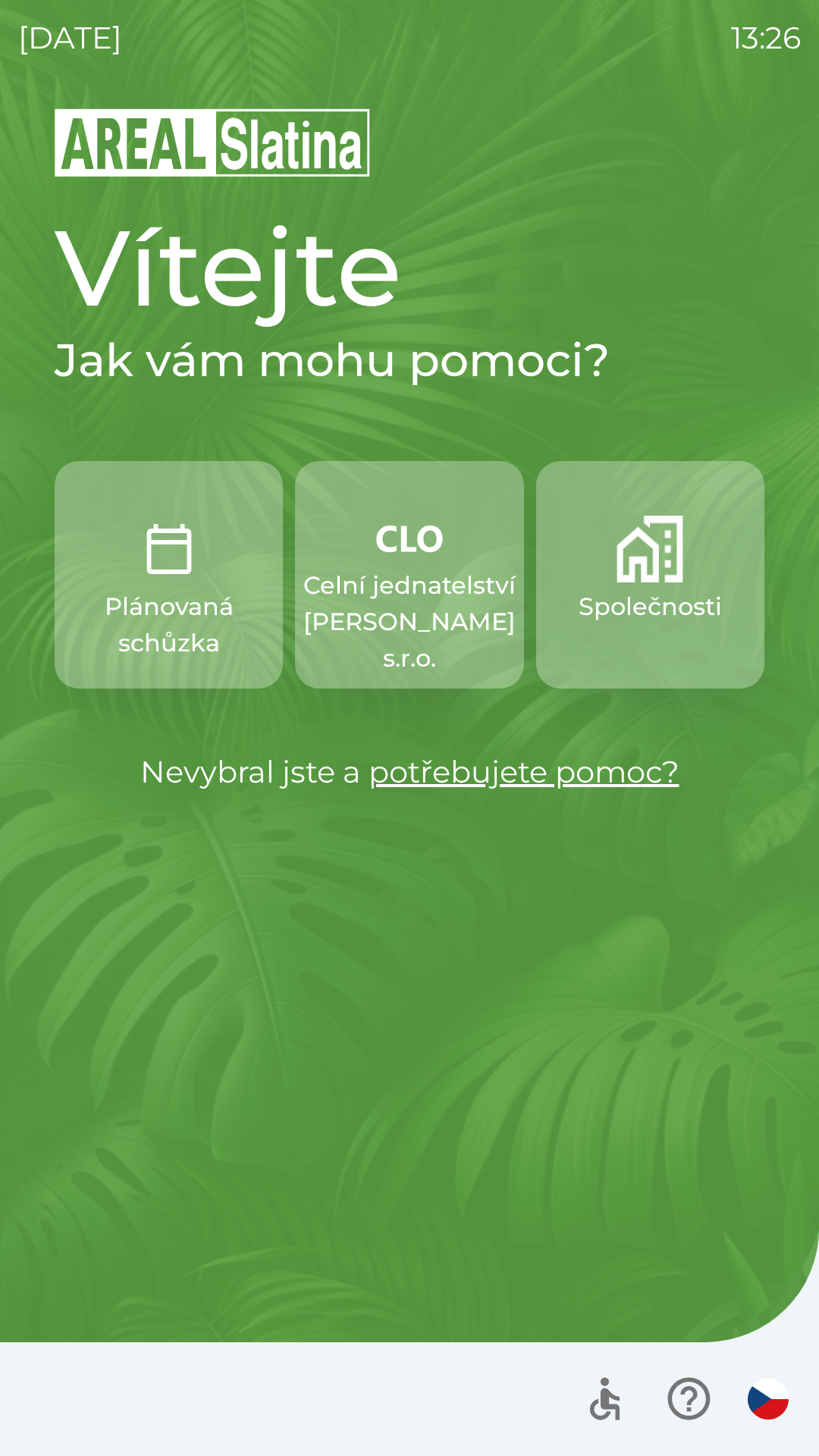
click at [395, 566] on button "Celní jednatelství [PERSON_NAME] s.r.o." at bounding box center [409, 575] width 228 height 228
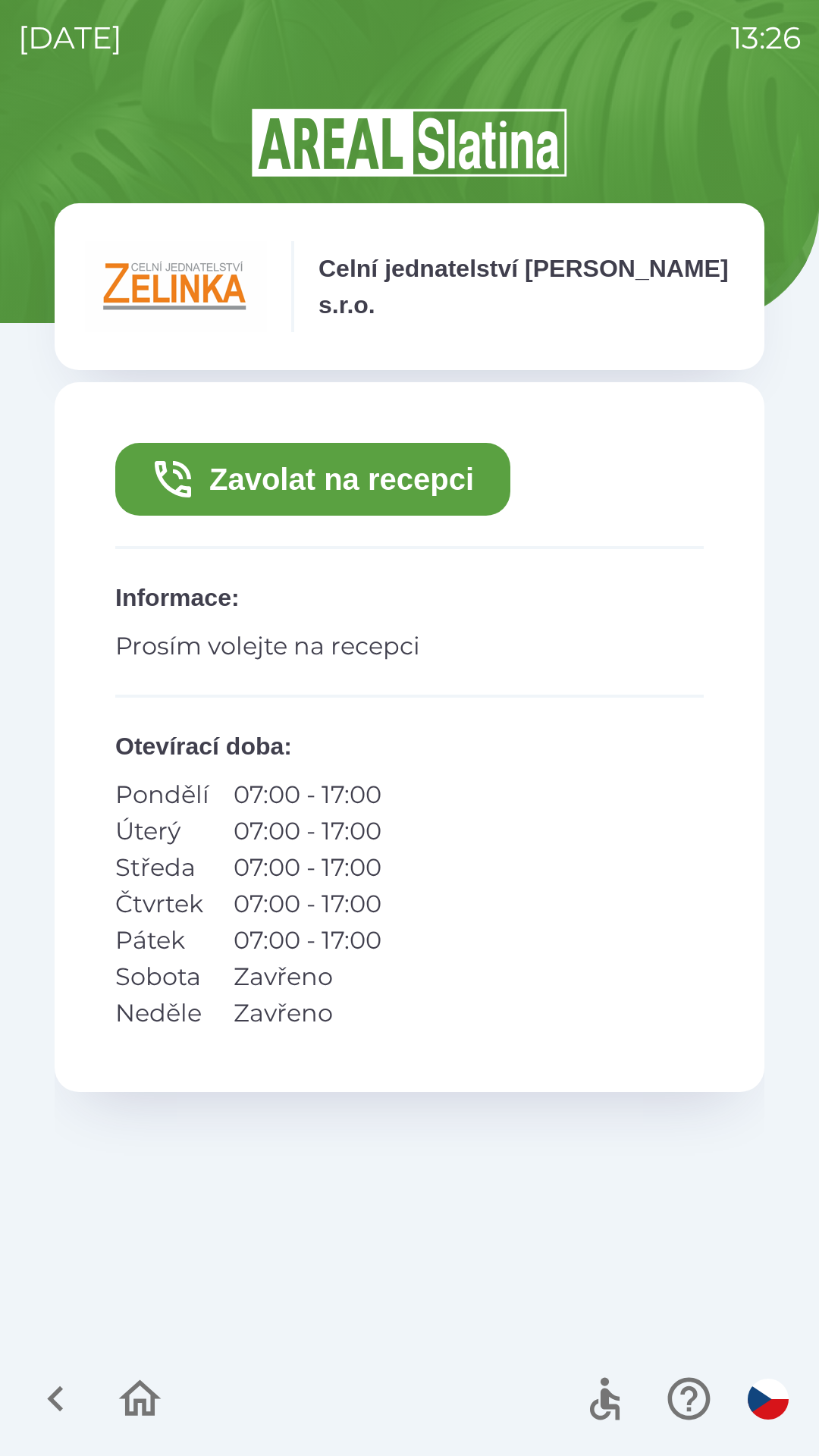
click at [285, 474] on button "Zavolat na recepci" at bounding box center [312, 479] width 395 height 73
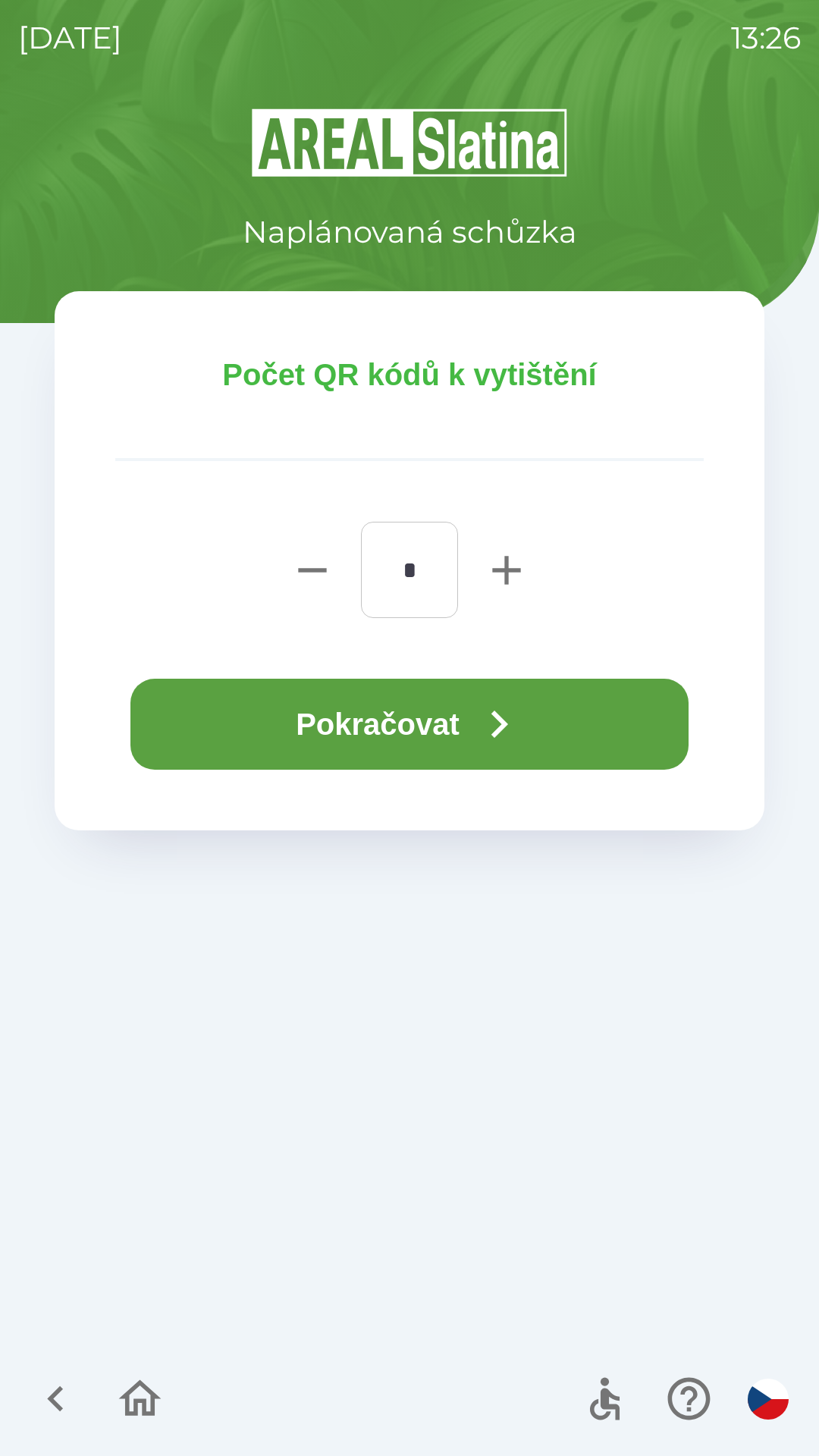
click at [429, 707] on button "Pokračovat" at bounding box center [410, 724] width 558 height 91
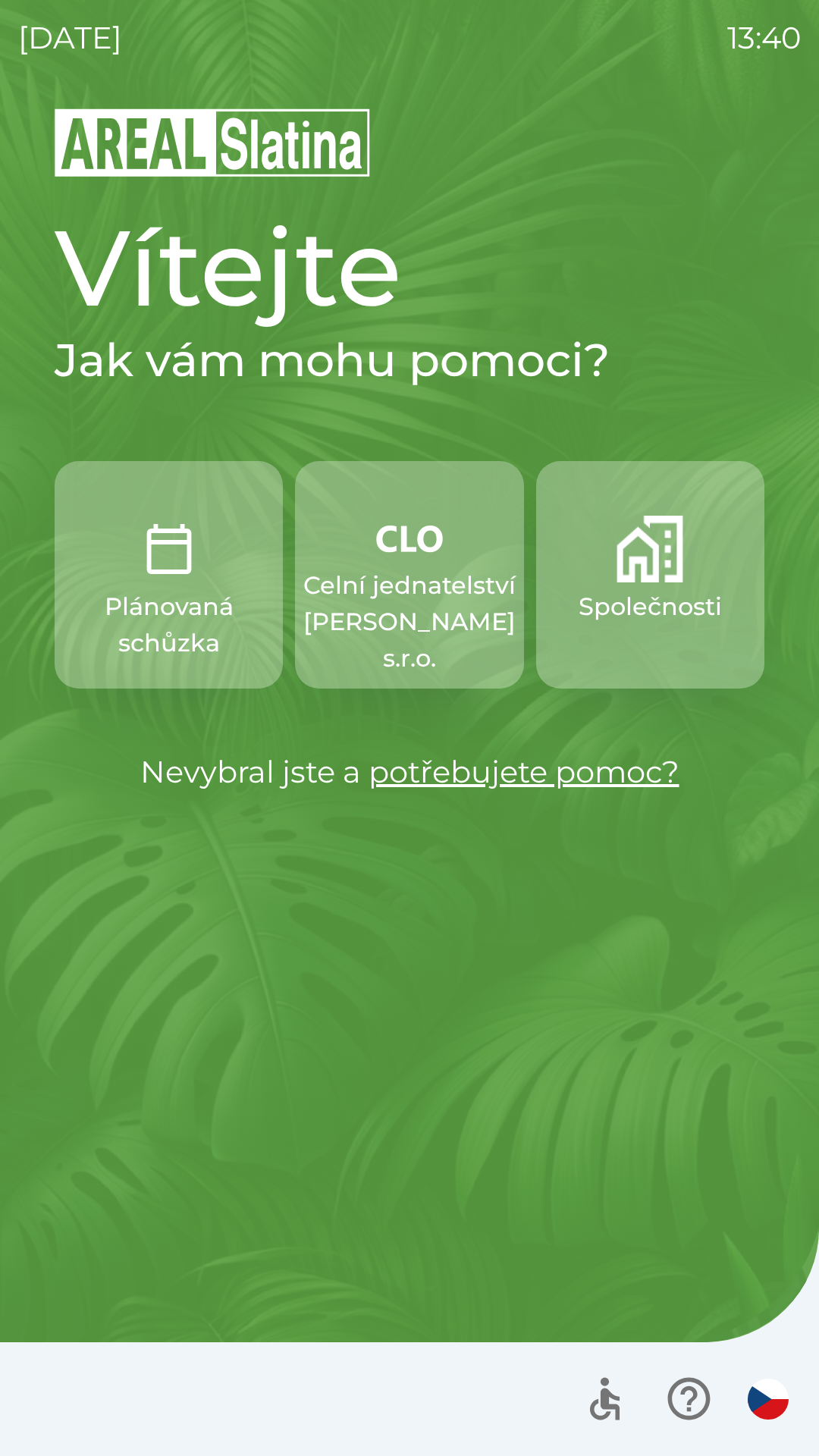
click at [633, 588] on button "Společnosti" at bounding box center [650, 575] width 228 height 228
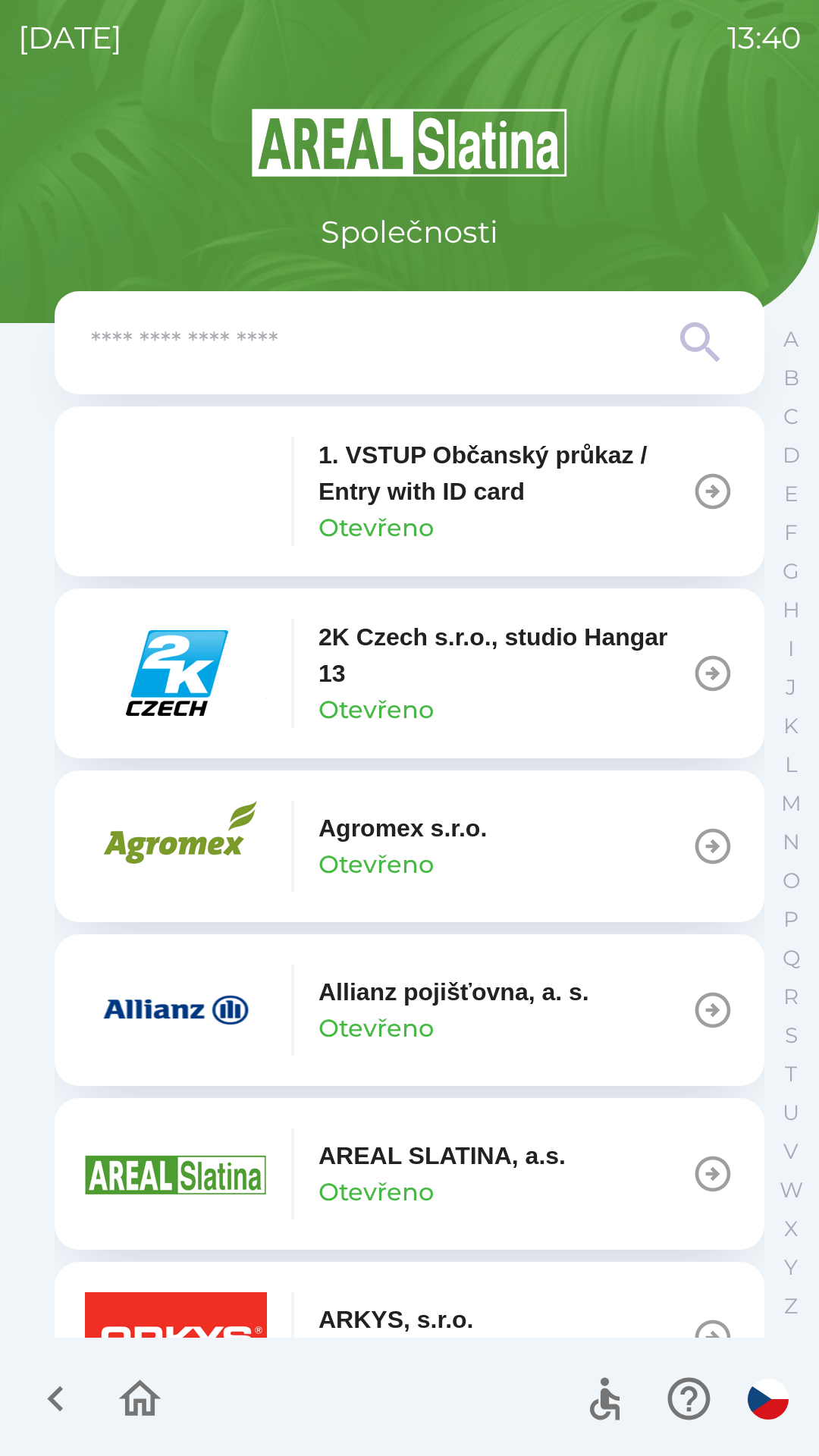
click at [659, 350] on input "text" at bounding box center [379, 343] width 576 height 41
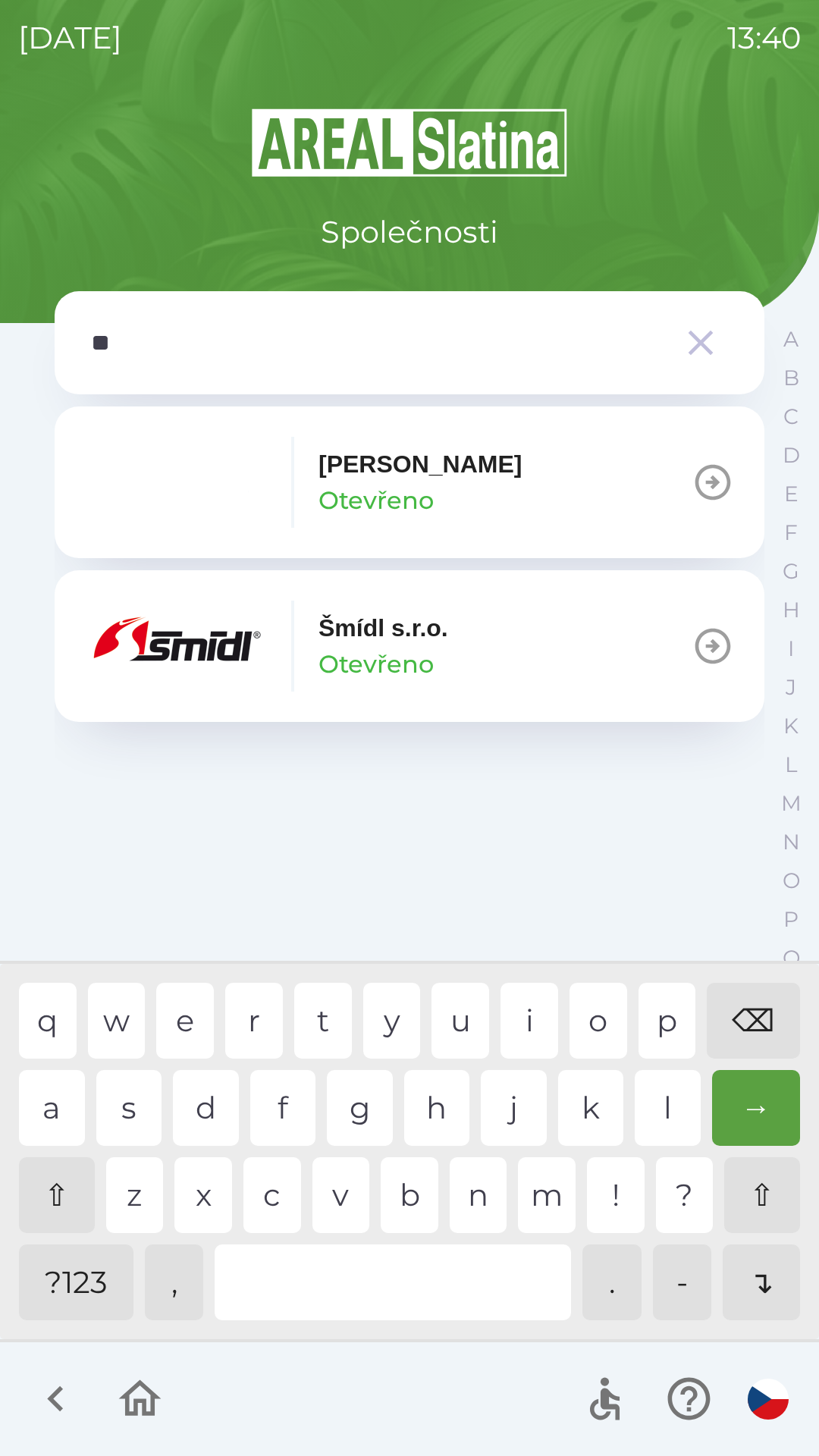
click at [549, 1217] on div "m" at bounding box center [547, 1195] width 58 height 76
click at [535, 1017] on div "i" at bounding box center [529, 1020] width 58 height 76
type input "****"
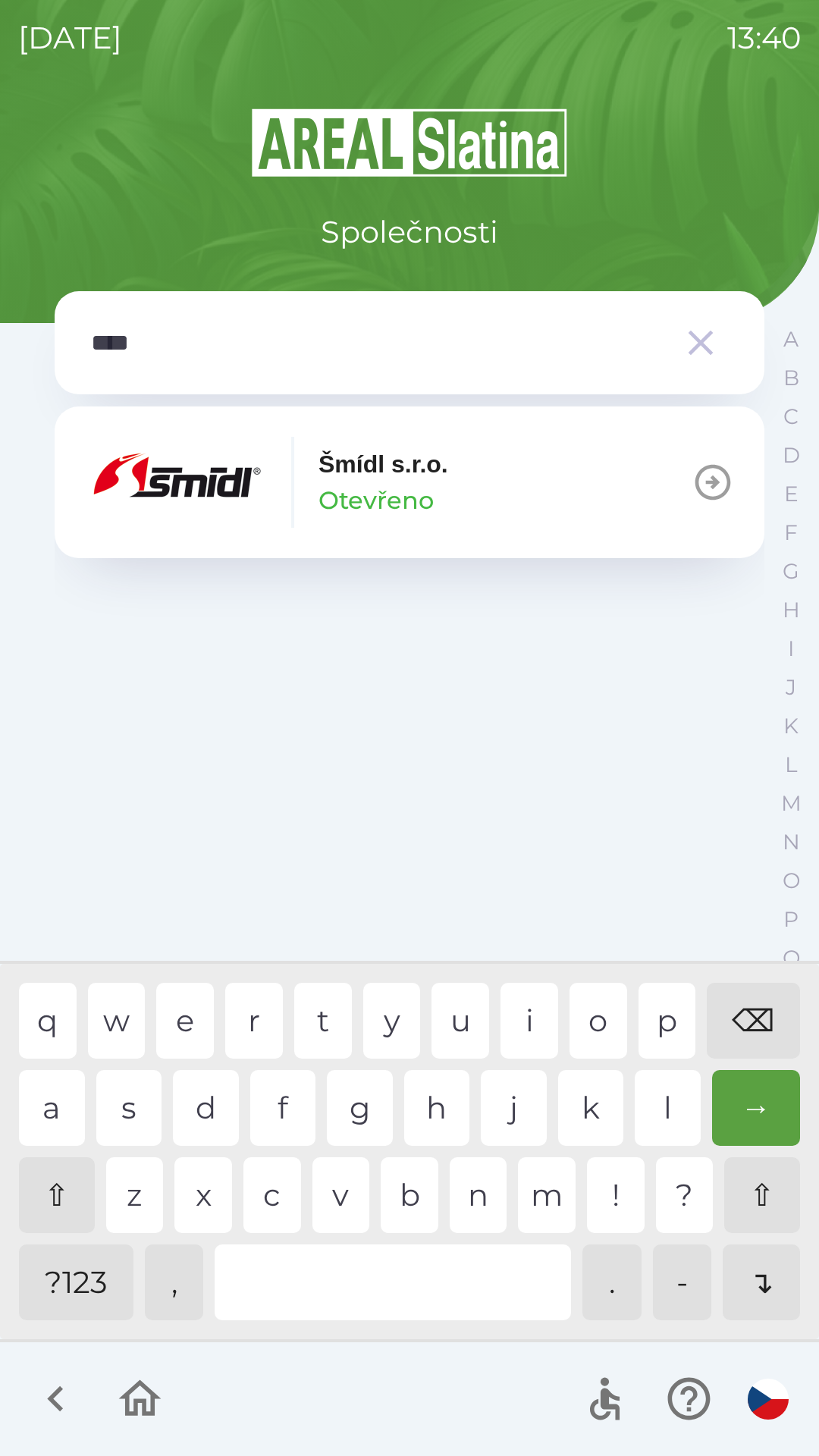
click at [523, 495] on button "[PERSON_NAME] [PERSON_NAME]" at bounding box center [410, 482] width 710 height 151
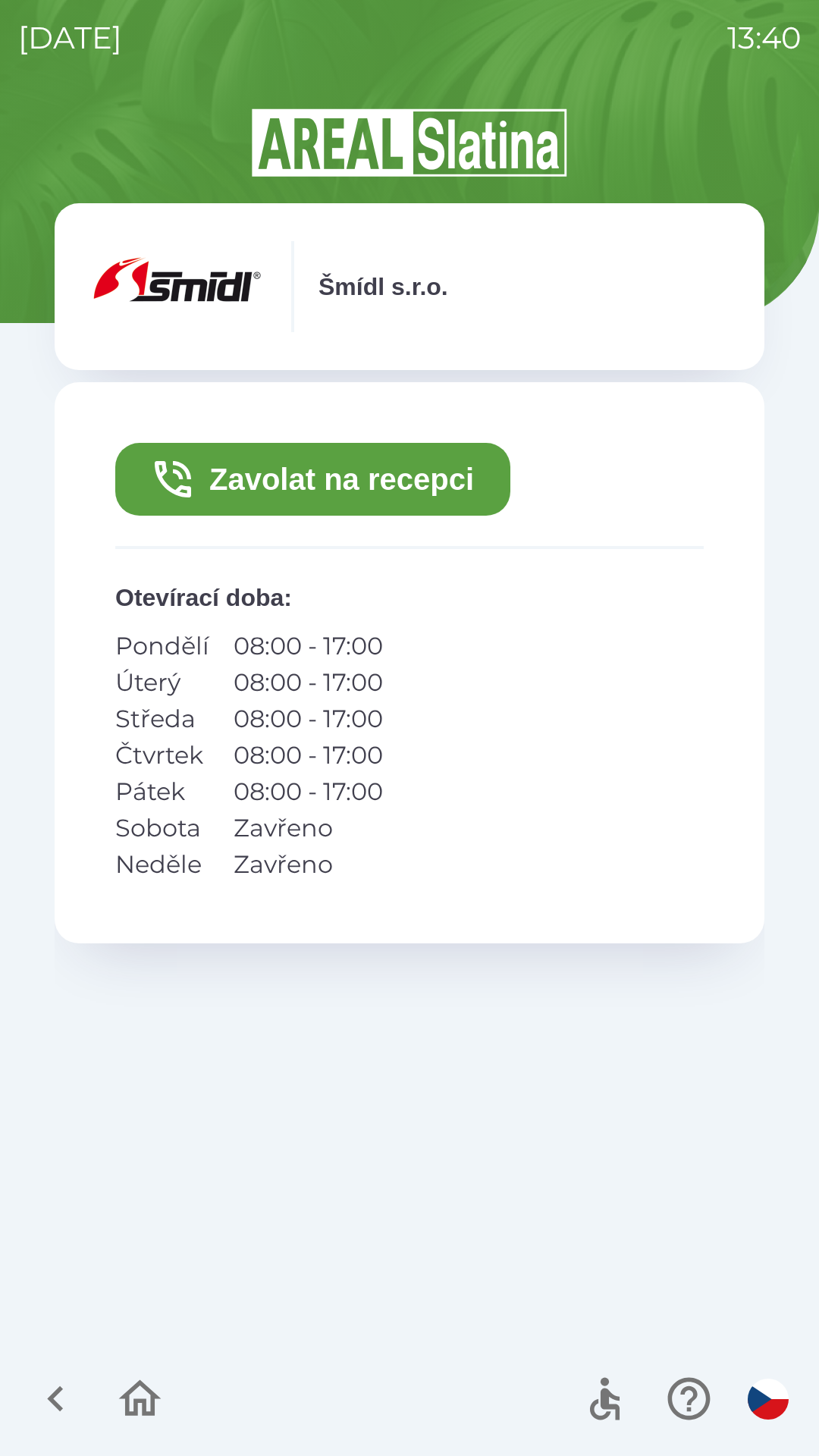
click at [458, 481] on button "Zavolat na recepci" at bounding box center [312, 479] width 395 height 73
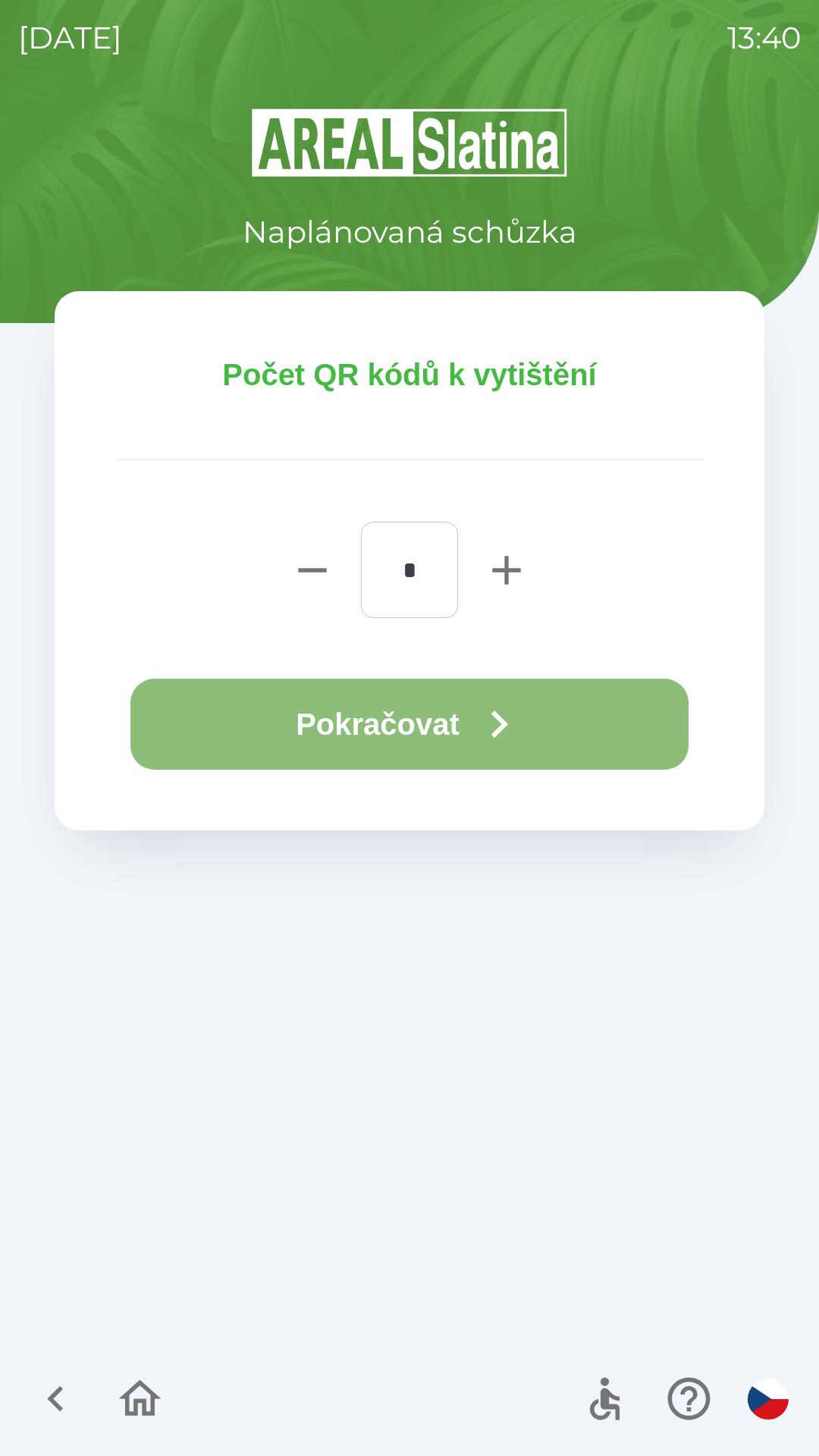
click at [535, 720] on button "Pokračovat" at bounding box center [410, 724] width 558 height 91
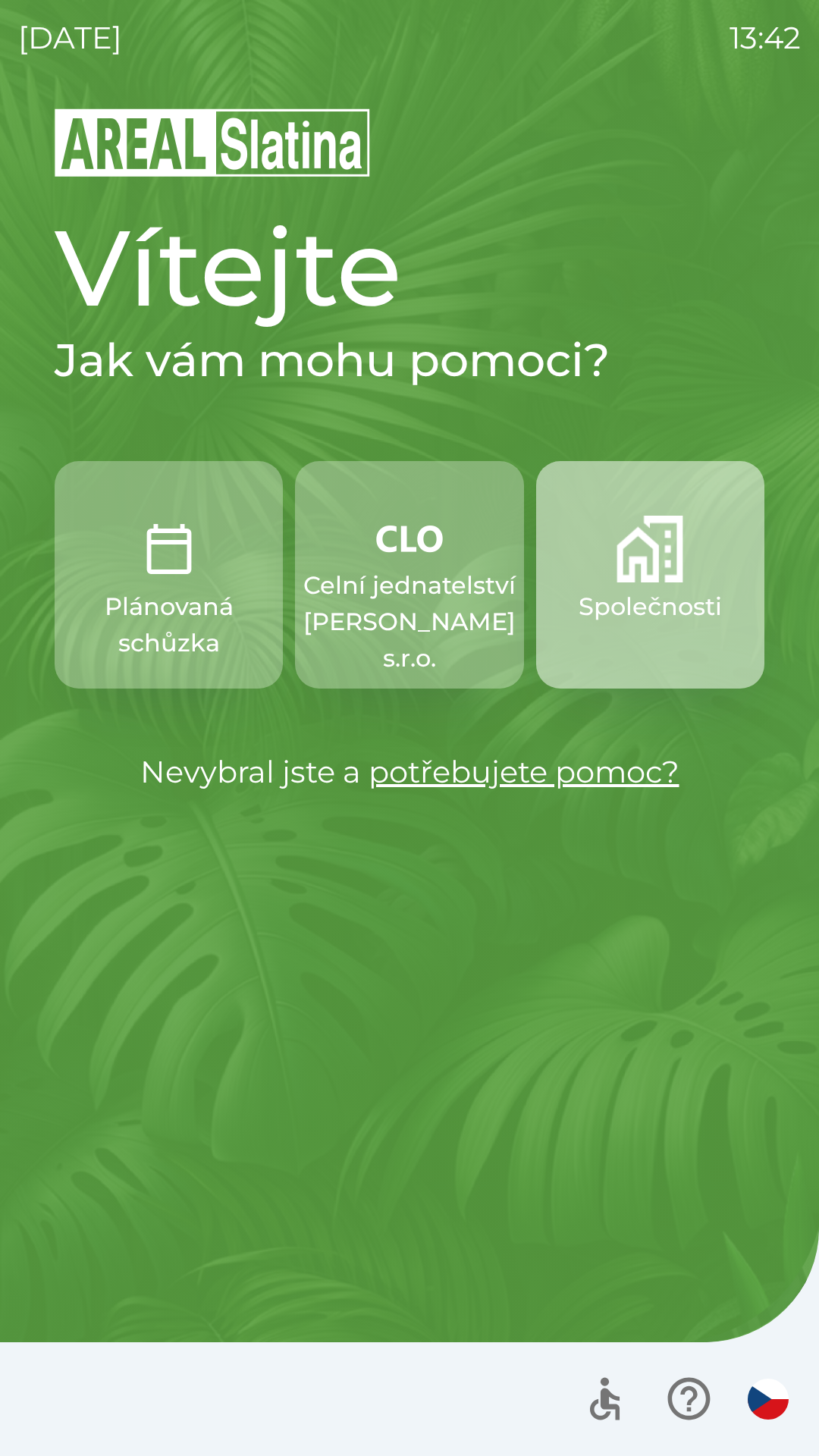
click at [641, 571] on img "button" at bounding box center [650, 549] width 67 height 67
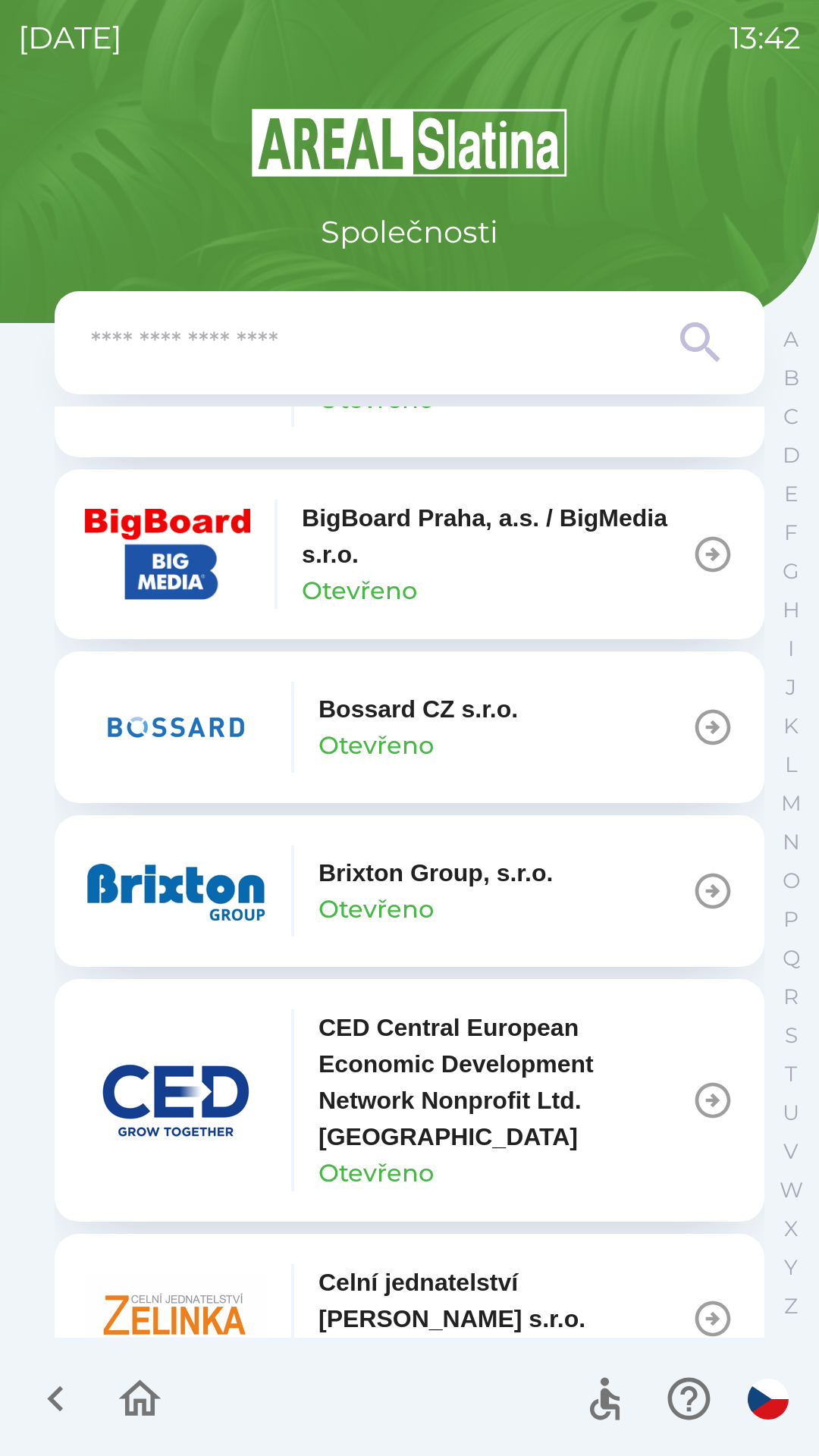
scroll to position [1811, 0]
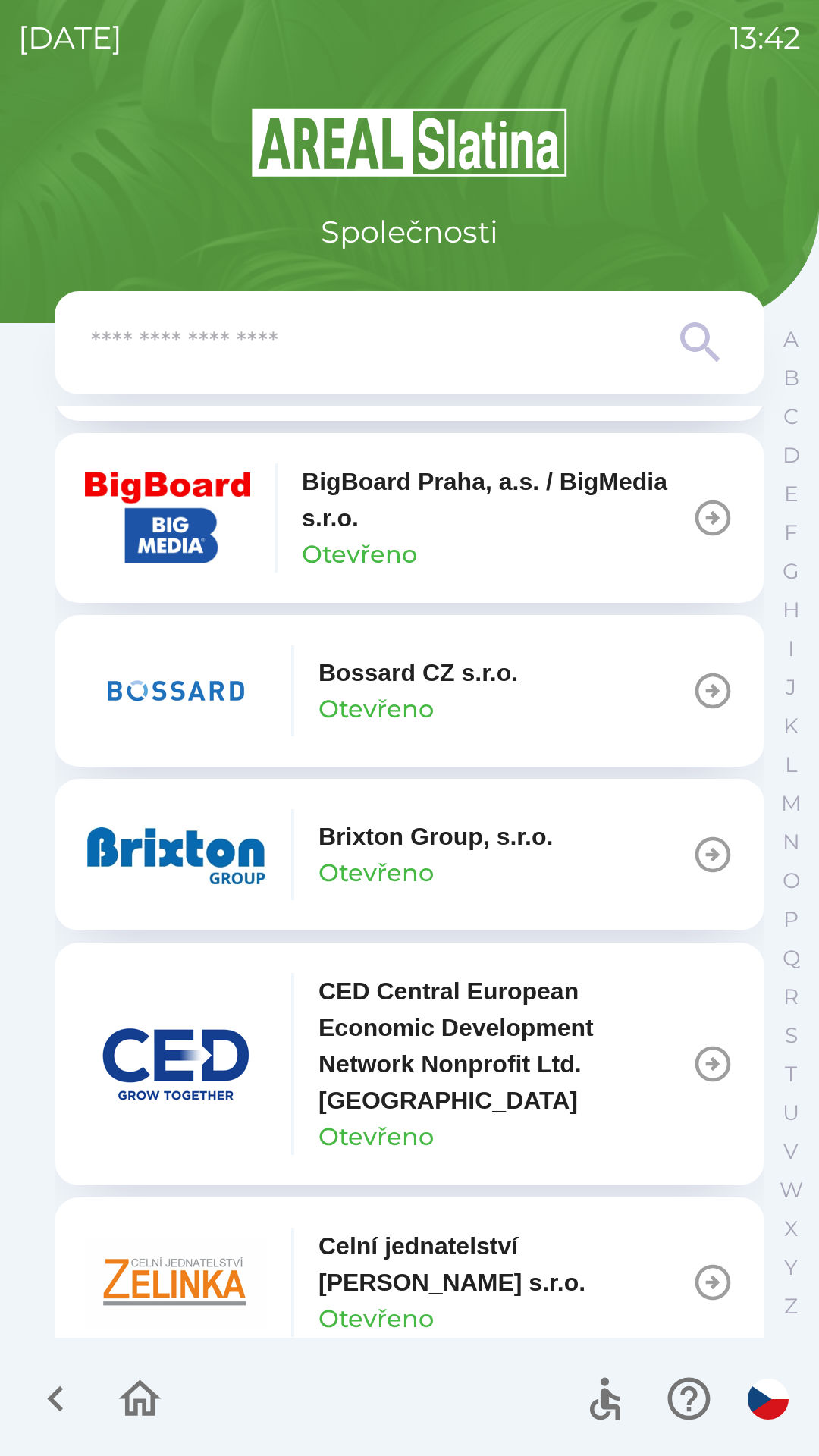
click at [343, 839] on p "Brixton Group, s.r.o." at bounding box center [435, 836] width 235 height 36
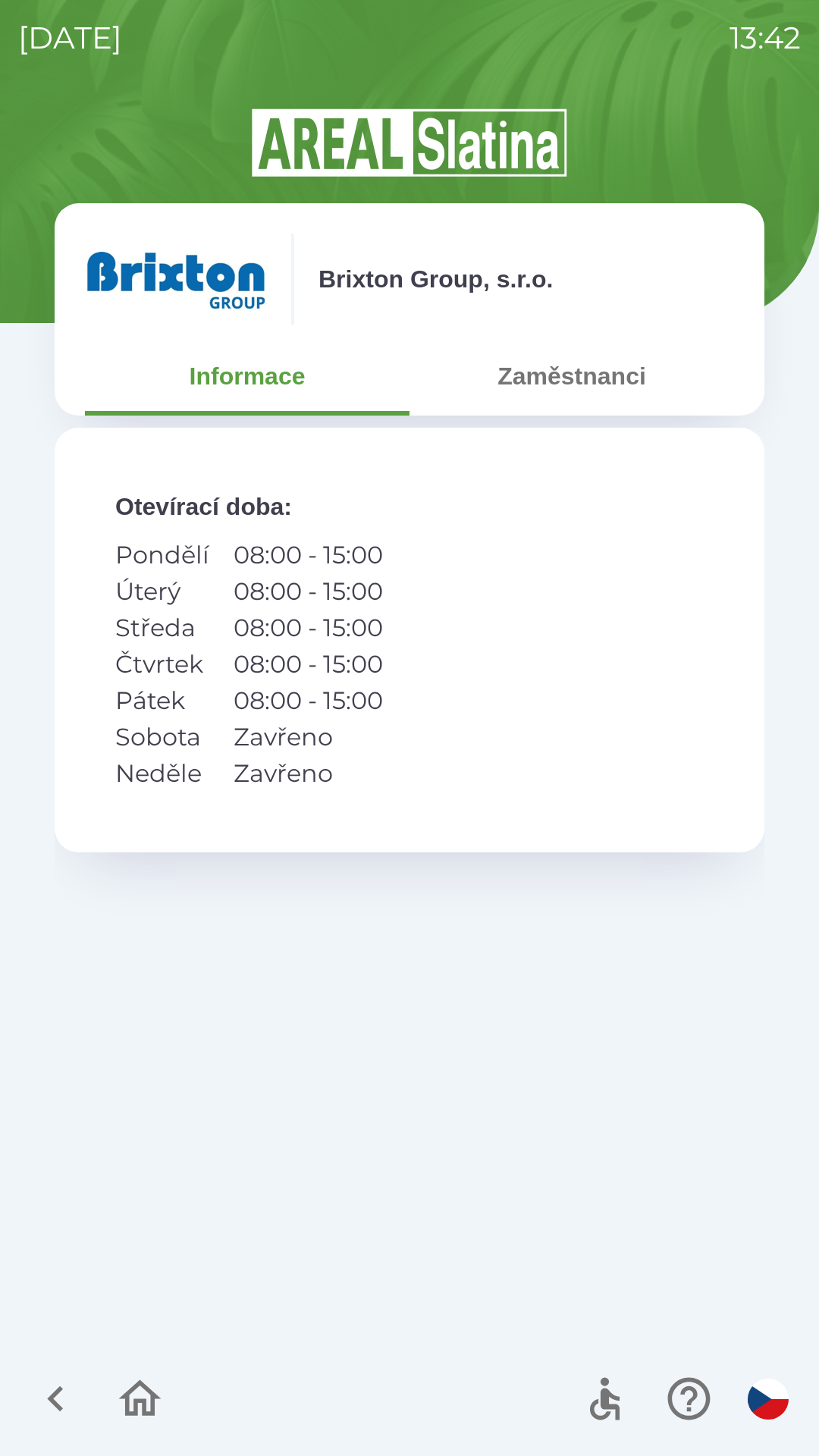
click at [578, 371] on button "Zaměstnanci" at bounding box center [572, 376] width 325 height 55
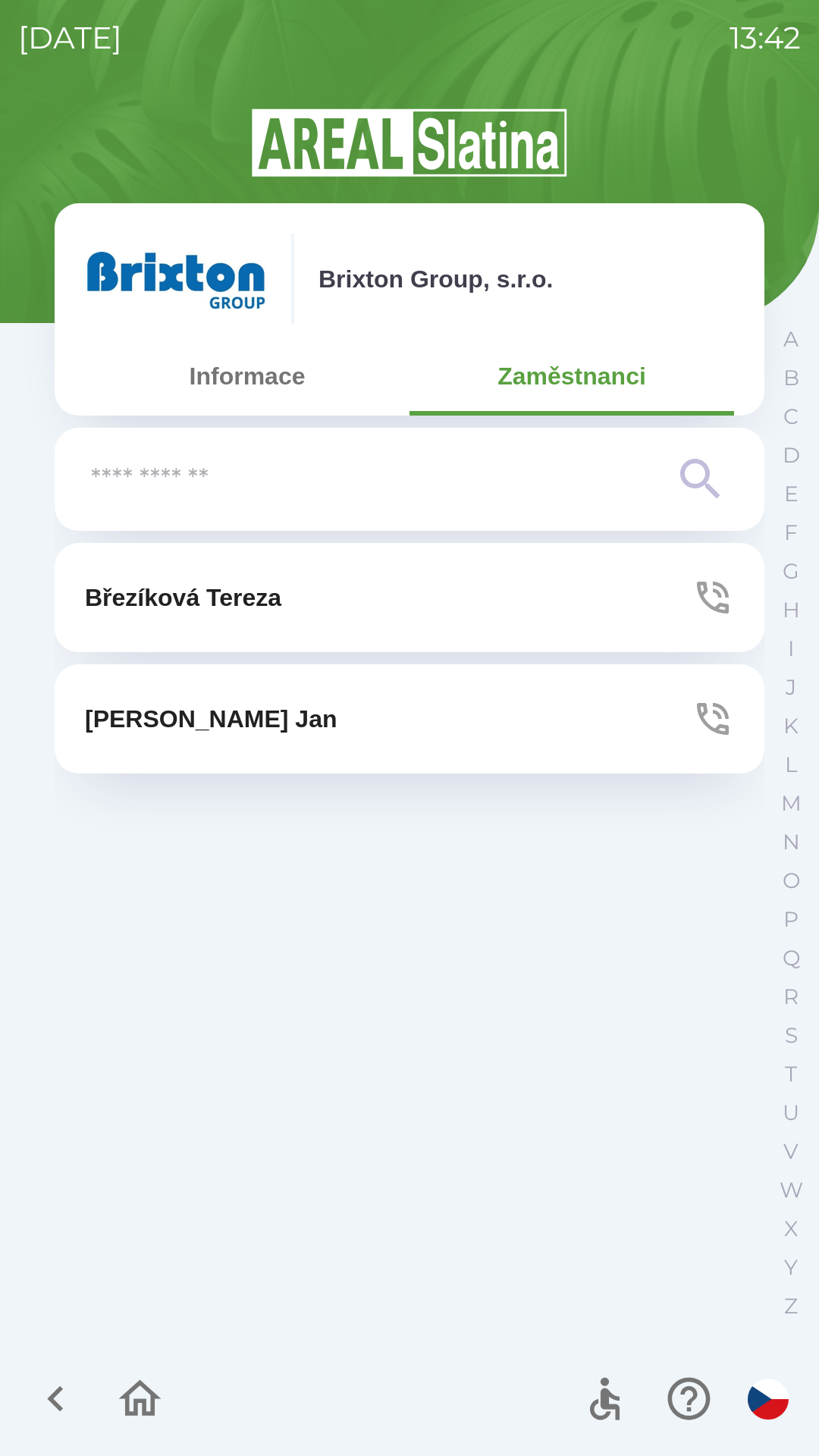
click at [665, 722] on button "[PERSON_NAME]" at bounding box center [410, 719] width 710 height 109
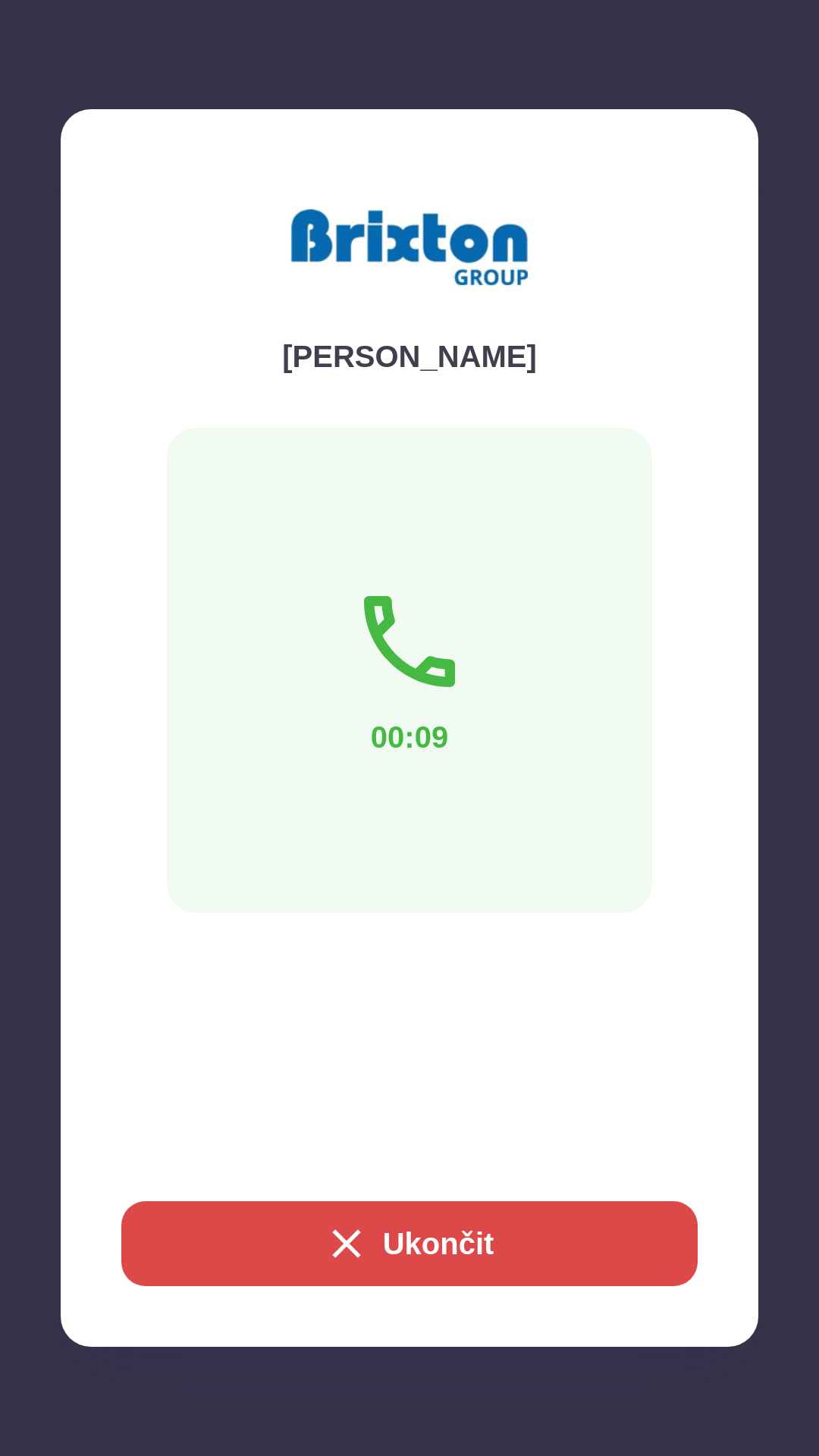
click at [445, 1242] on div "Brixton Group, s.r.o. Informace Zaměstnanci Březíková [PERSON_NAME] [PERSON_NAM…" at bounding box center [410, 781] width 783 height 1350
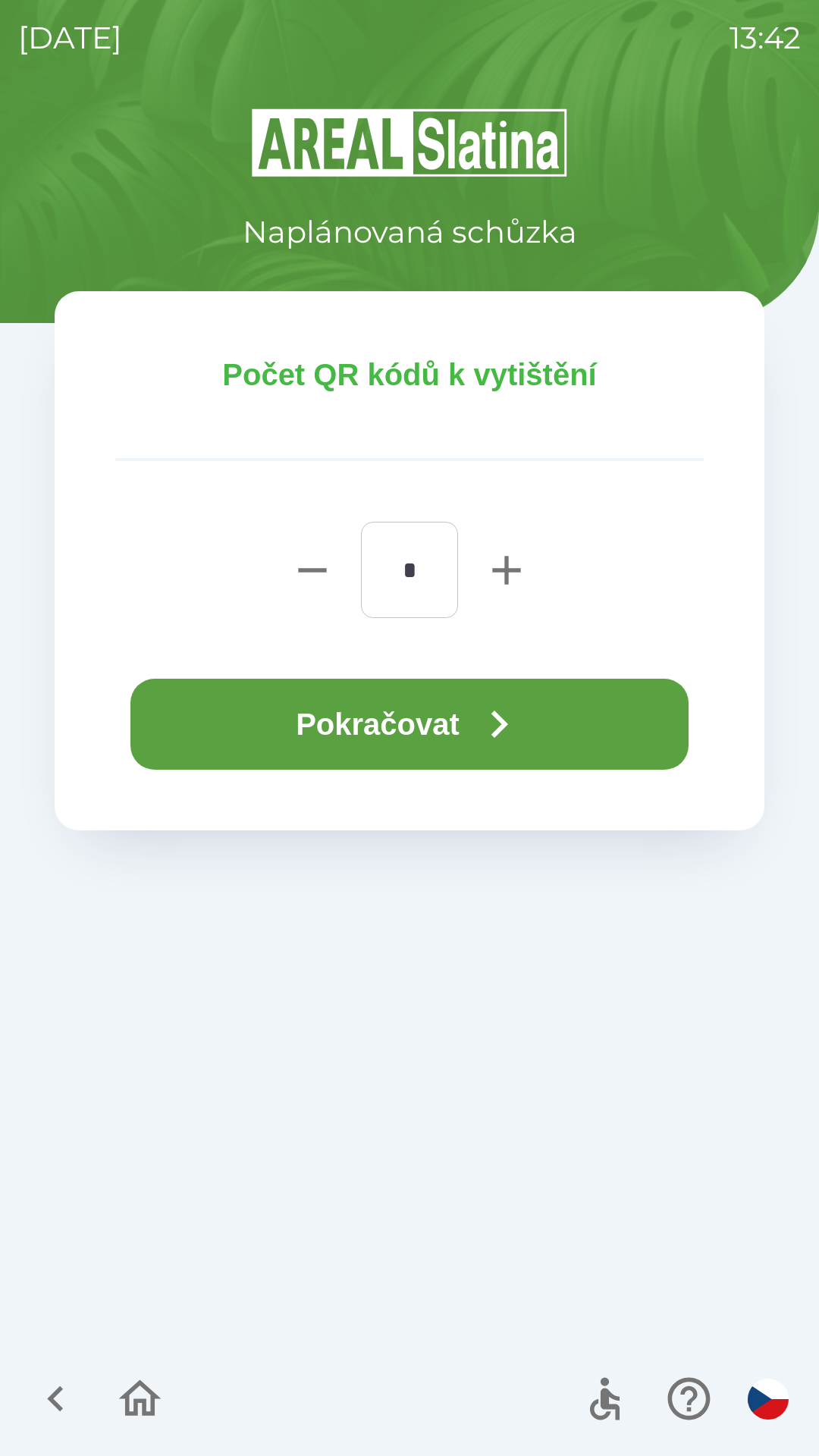
click at [397, 715] on button "Pokračovat" at bounding box center [410, 724] width 558 height 91
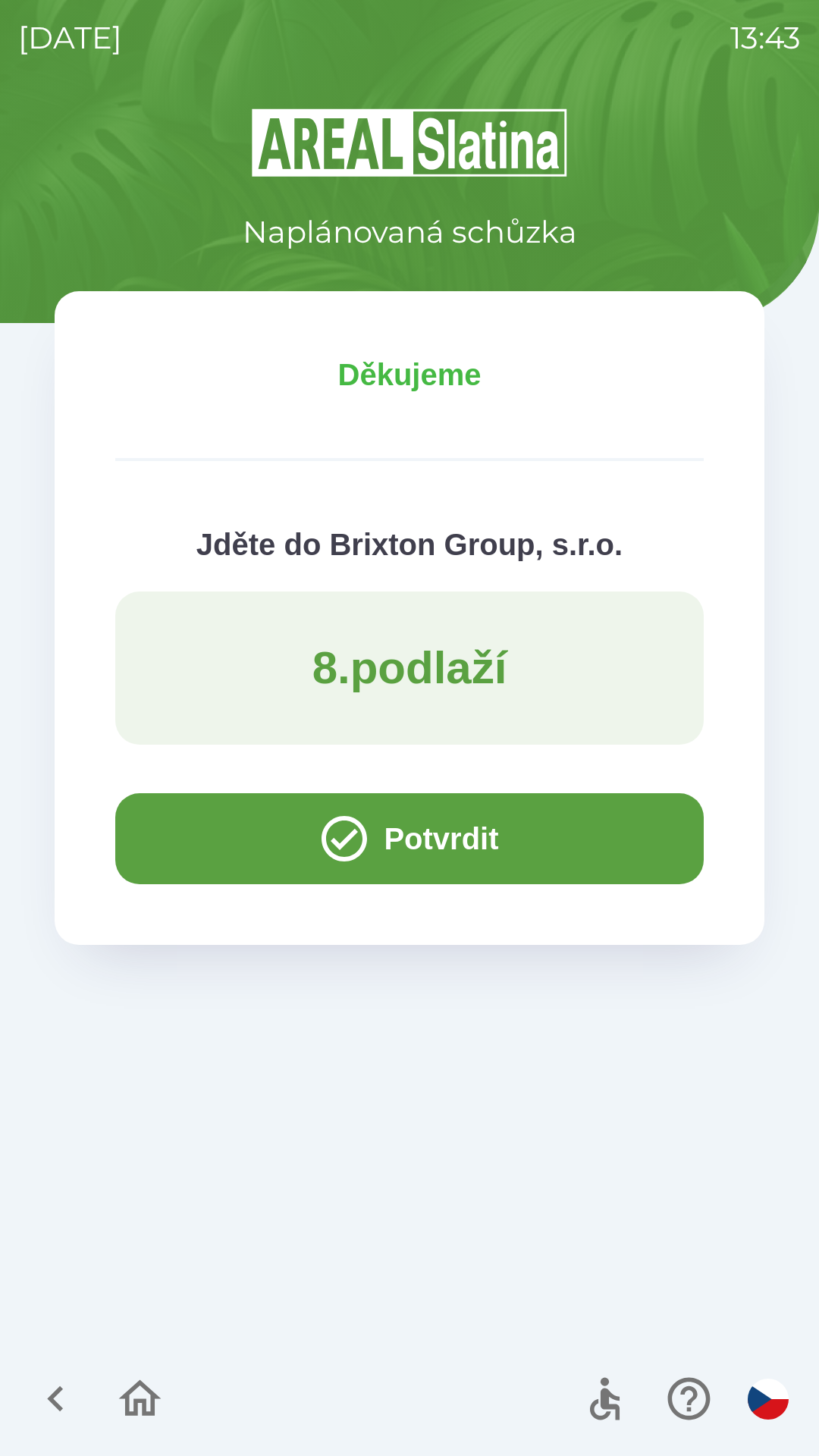
click at [123, 1404] on icon "button" at bounding box center [140, 1399] width 51 height 51
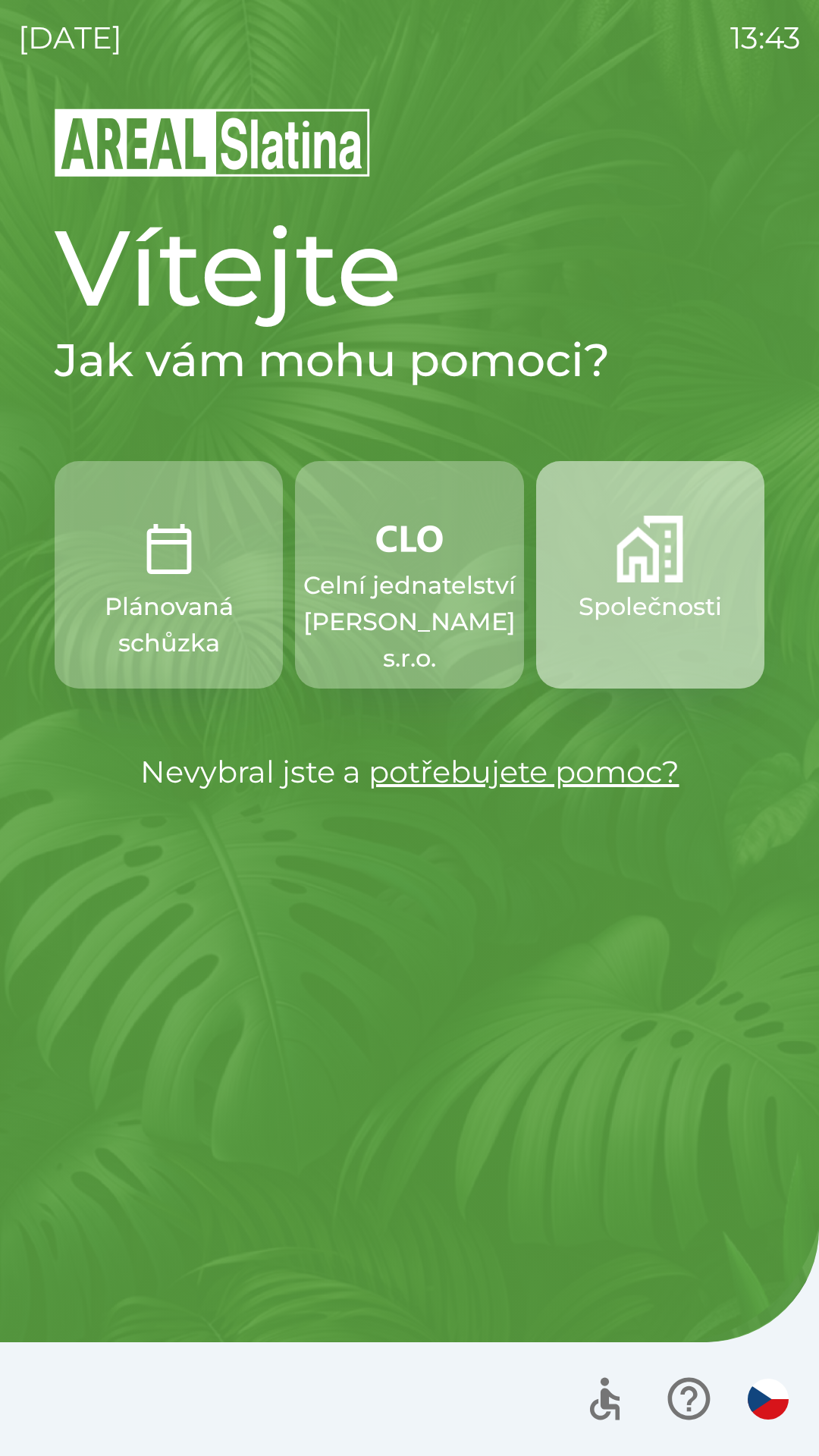
click at [673, 581] on img "button" at bounding box center [650, 549] width 67 height 67
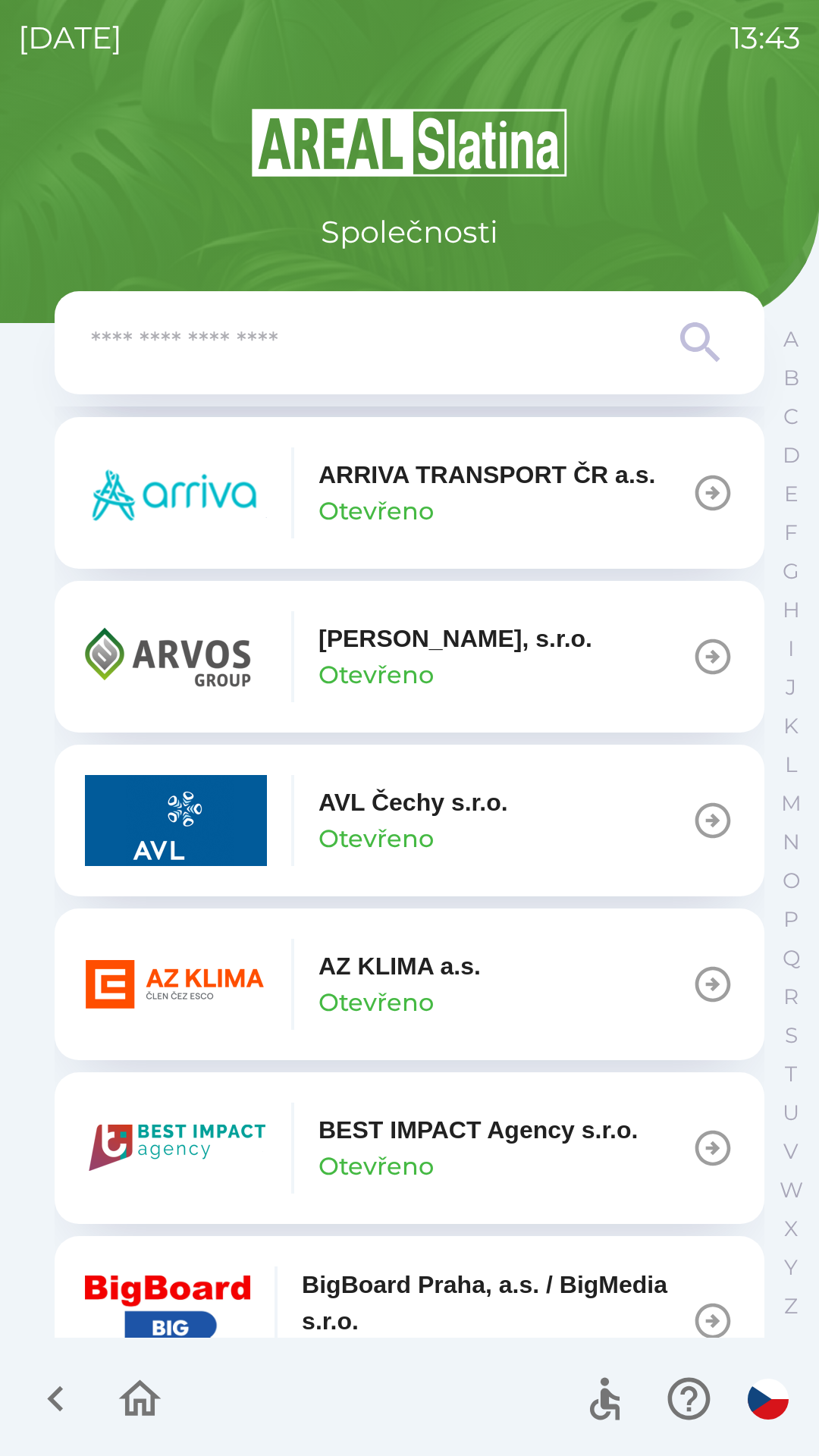
scroll to position [1009, 0]
click at [471, 959] on p "AZ KLIMA a.s." at bounding box center [399, 965] width 162 height 36
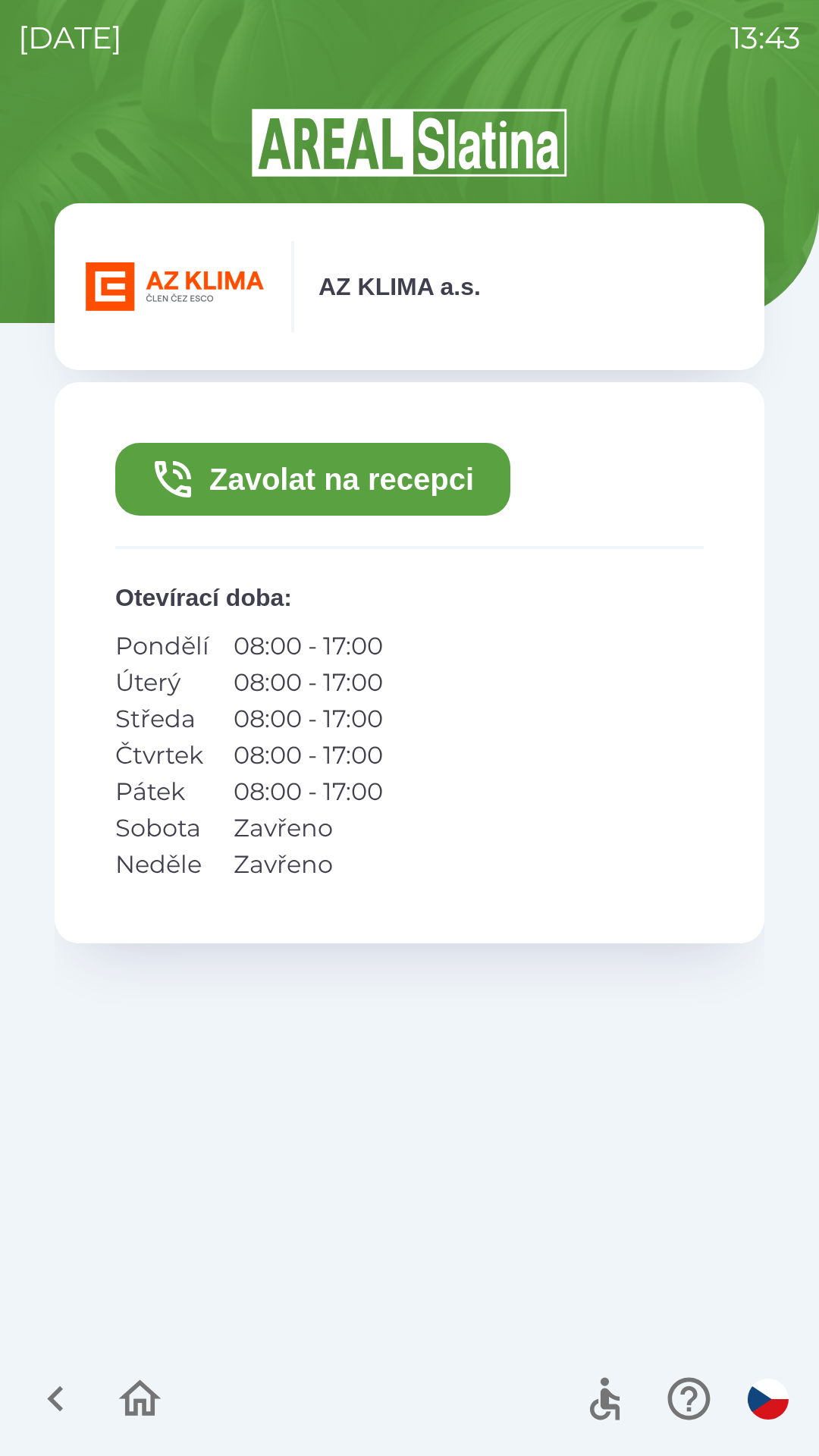
click at [448, 467] on button "Zavolat na recepci" at bounding box center [312, 479] width 395 height 73
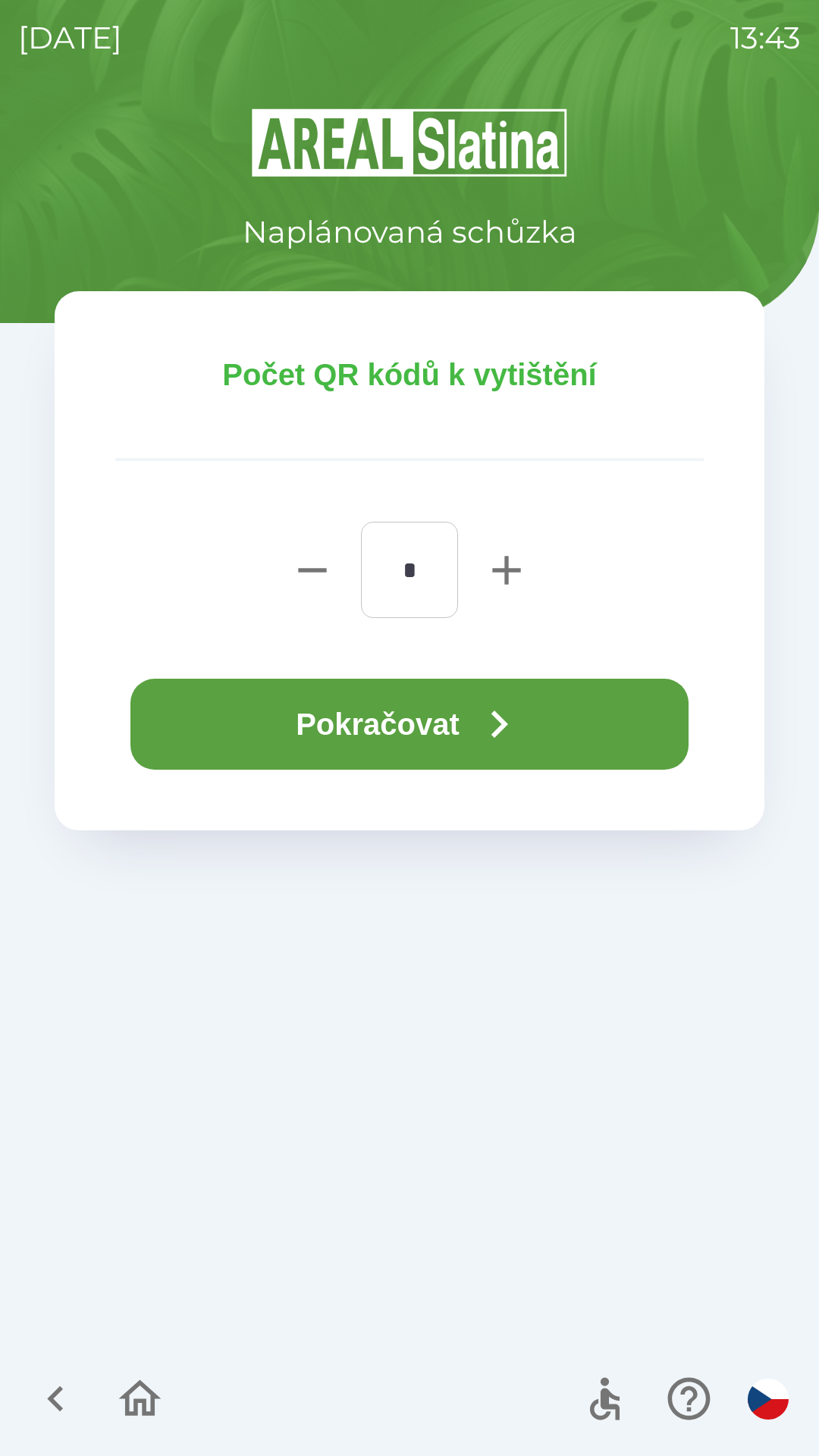
click at [519, 721] on icon "button" at bounding box center [499, 725] width 55 height 55
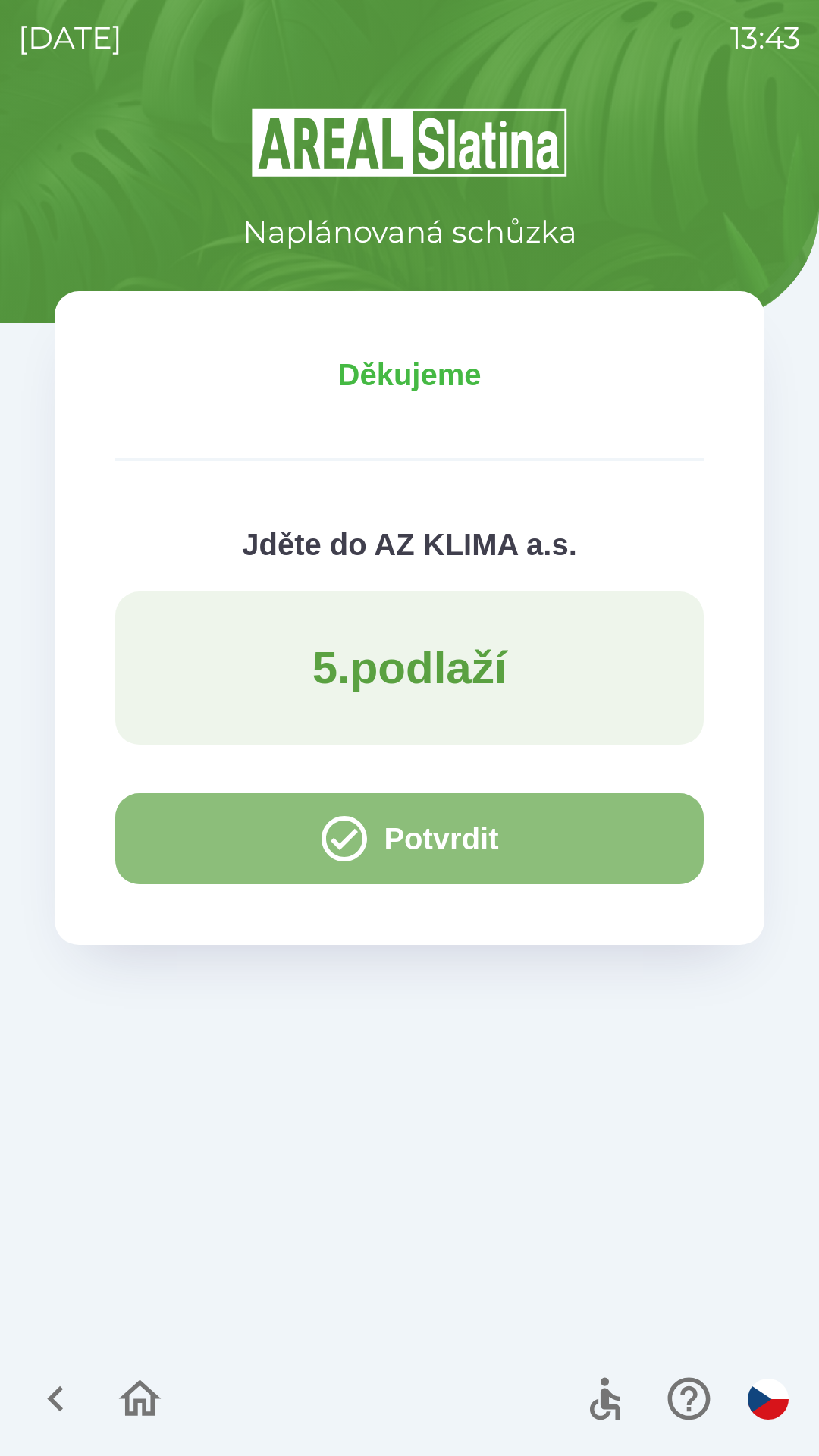
click at [491, 819] on button "Potvrdit" at bounding box center [409, 838] width 588 height 91
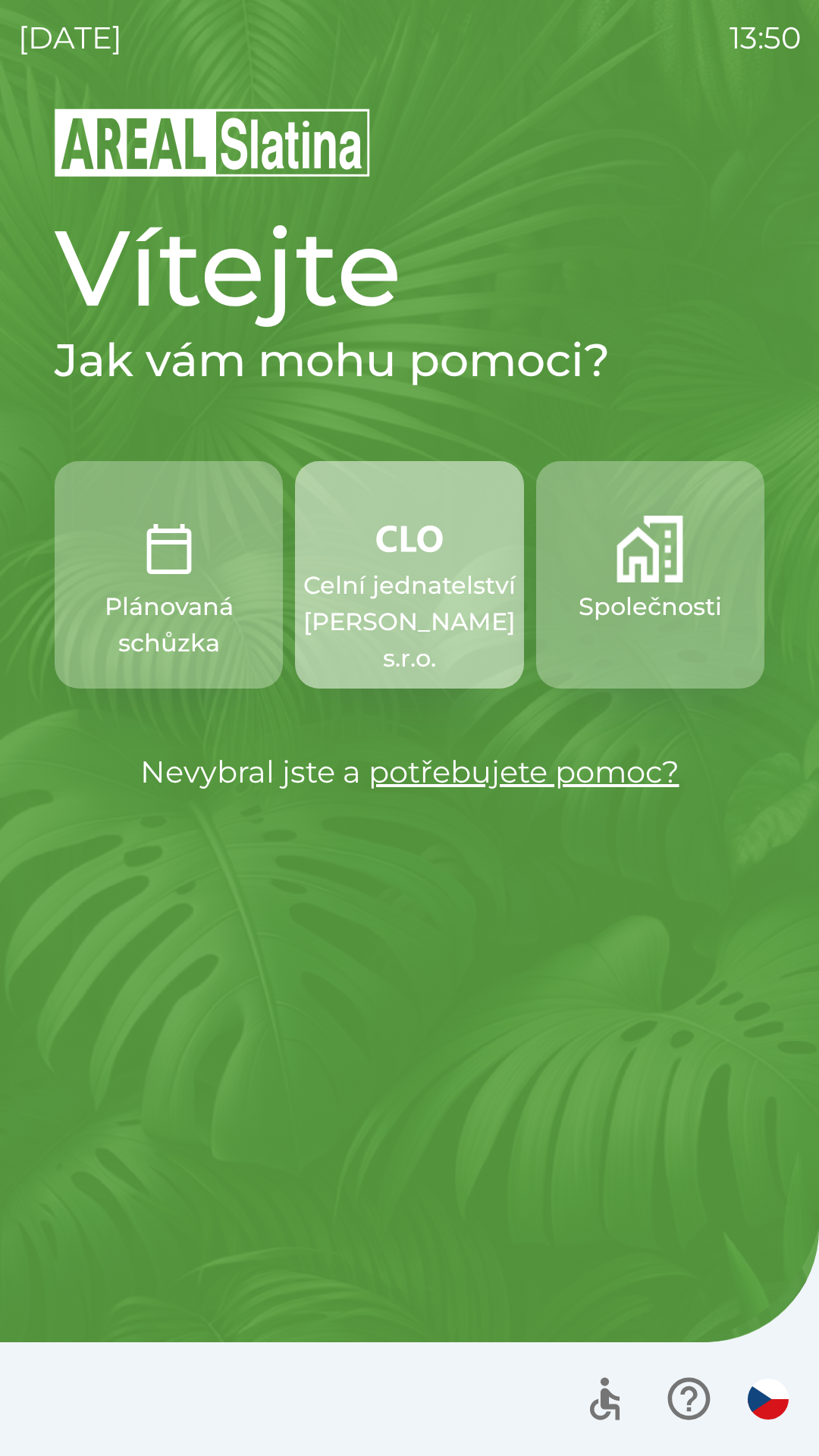
click at [431, 585] on p "Celní jednatelství [PERSON_NAME] s.r.o." at bounding box center [410, 621] width 212 height 109
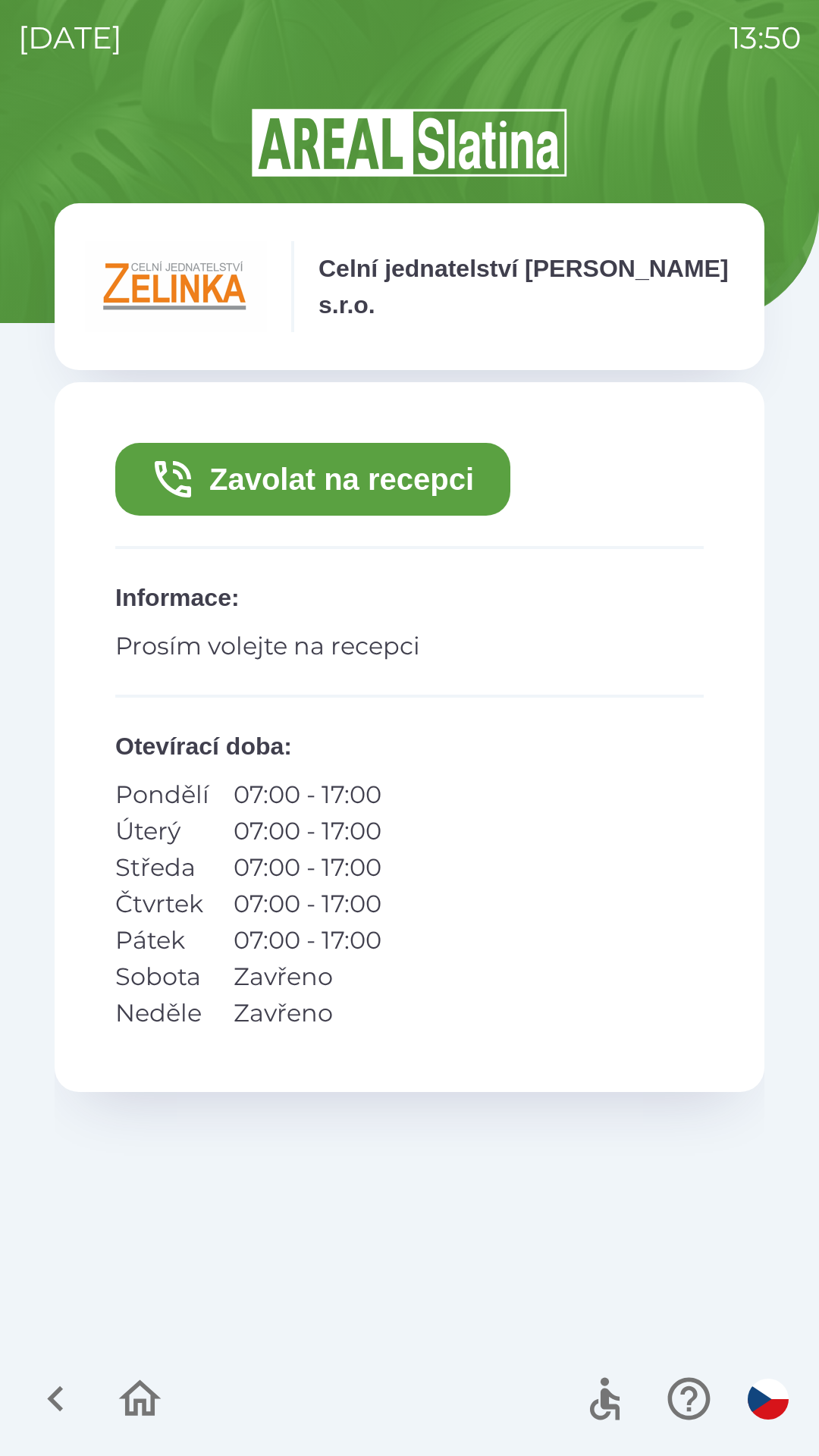
click at [456, 468] on button "Zavolat na recepci" at bounding box center [312, 479] width 395 height 73
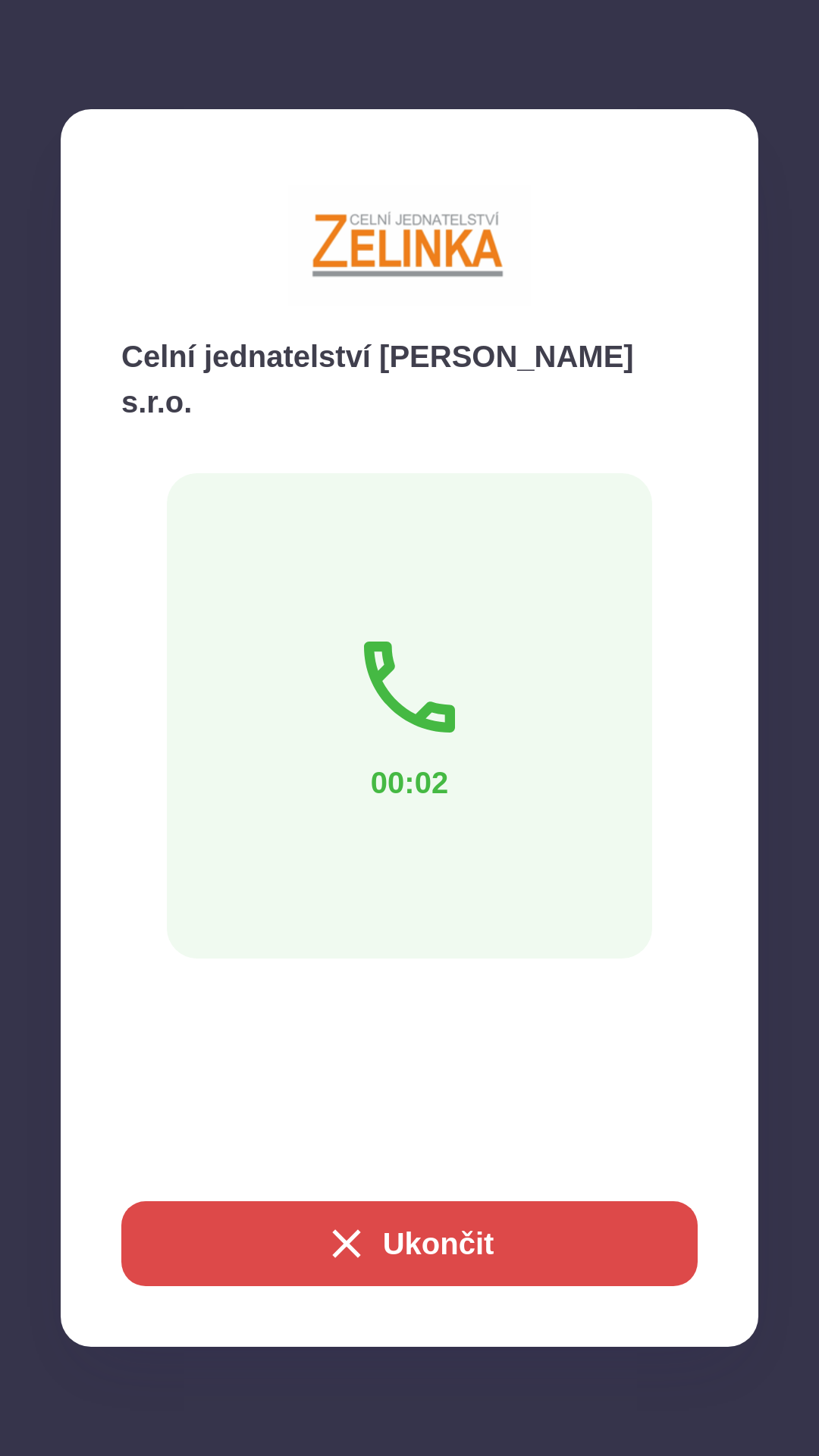
click at [402, 648] on icon at bounding box center [410, 687] width 122 height 122
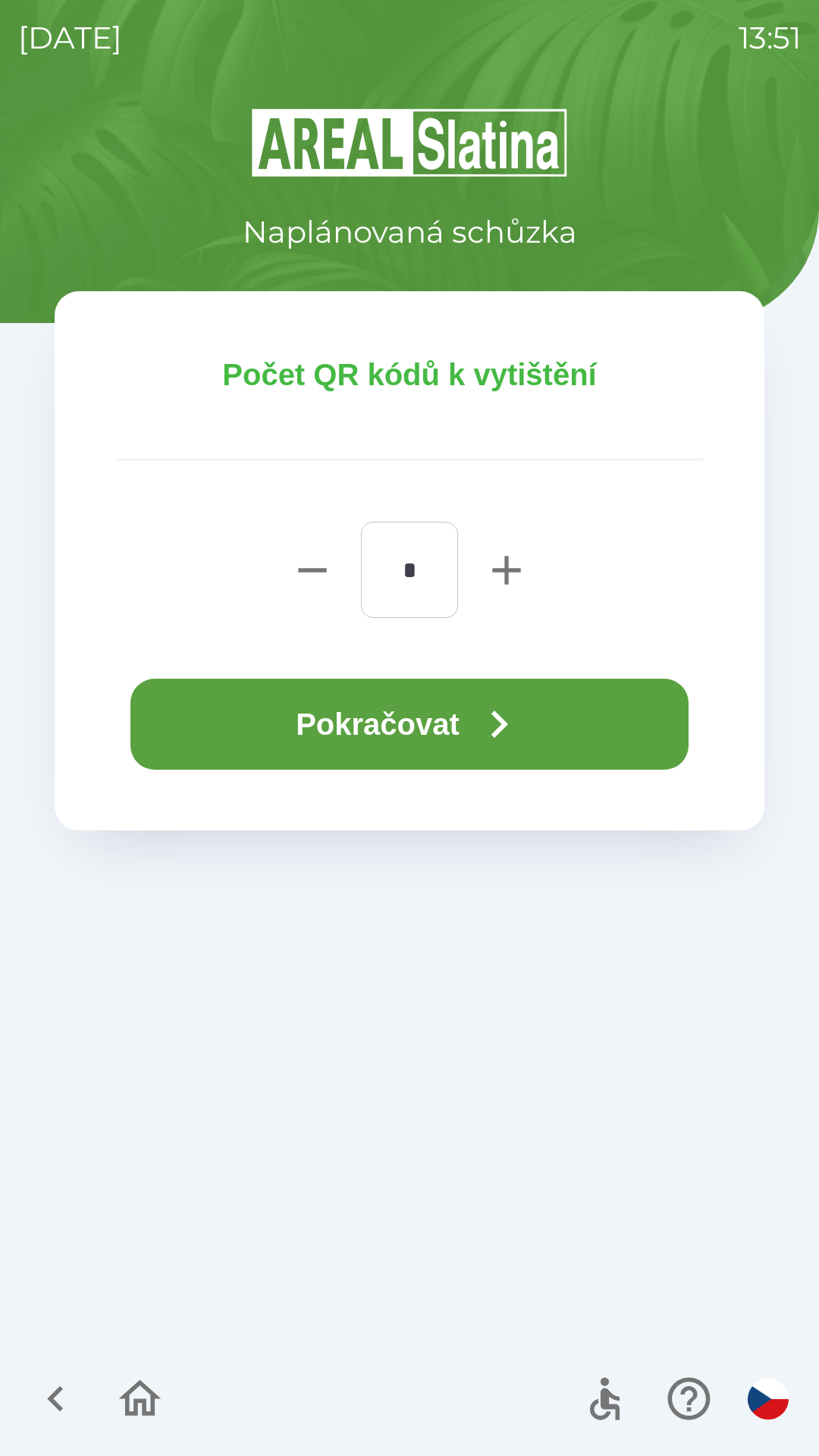
click at [487, 708] on icon "button" at bounding box center [499, 725] width 55 height 55
